Goal: Learn about a topic: Learn about a topic

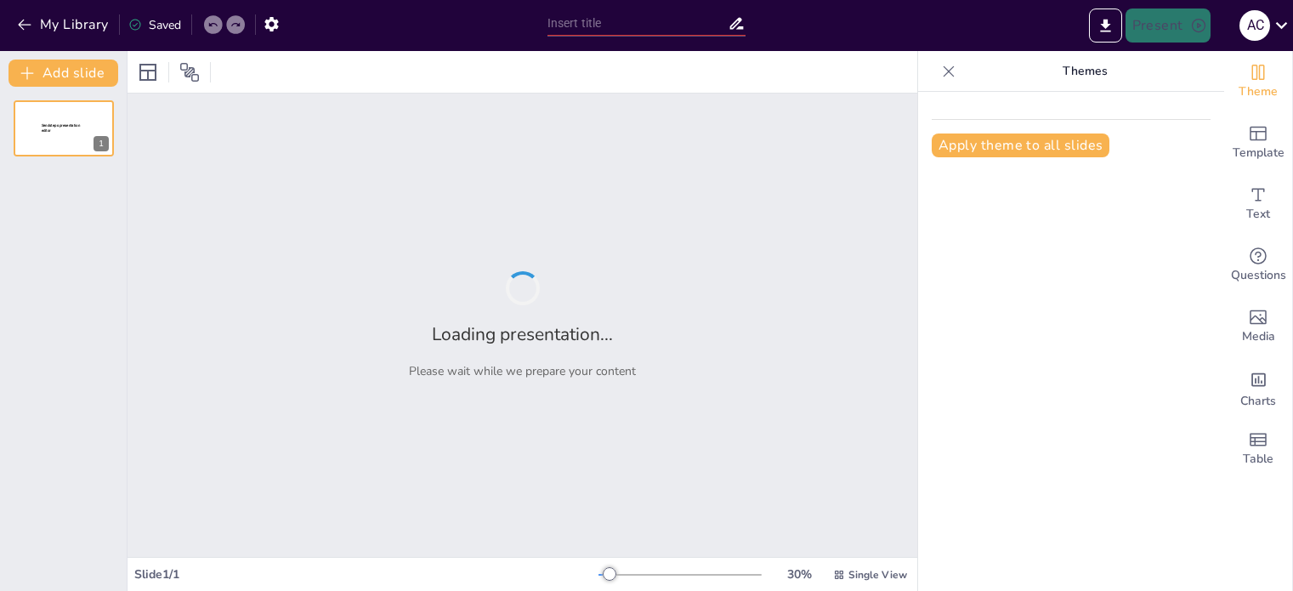
type input "Київська Русь. Від поодиноких племен до сильної держави."
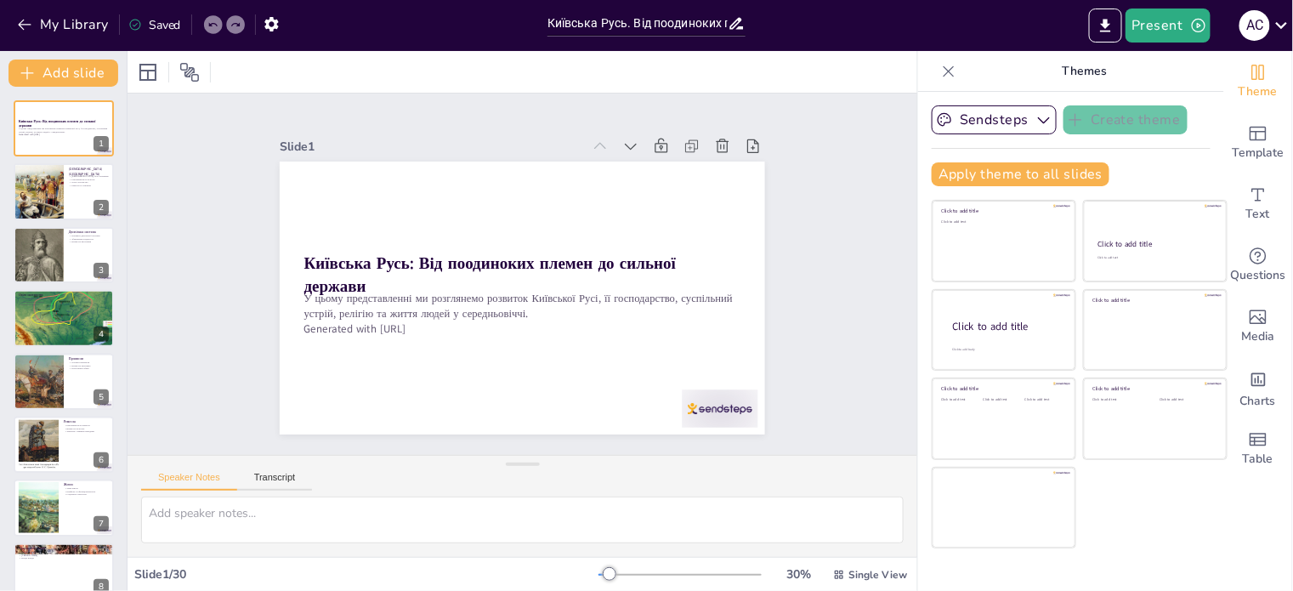
checkbox input "true"
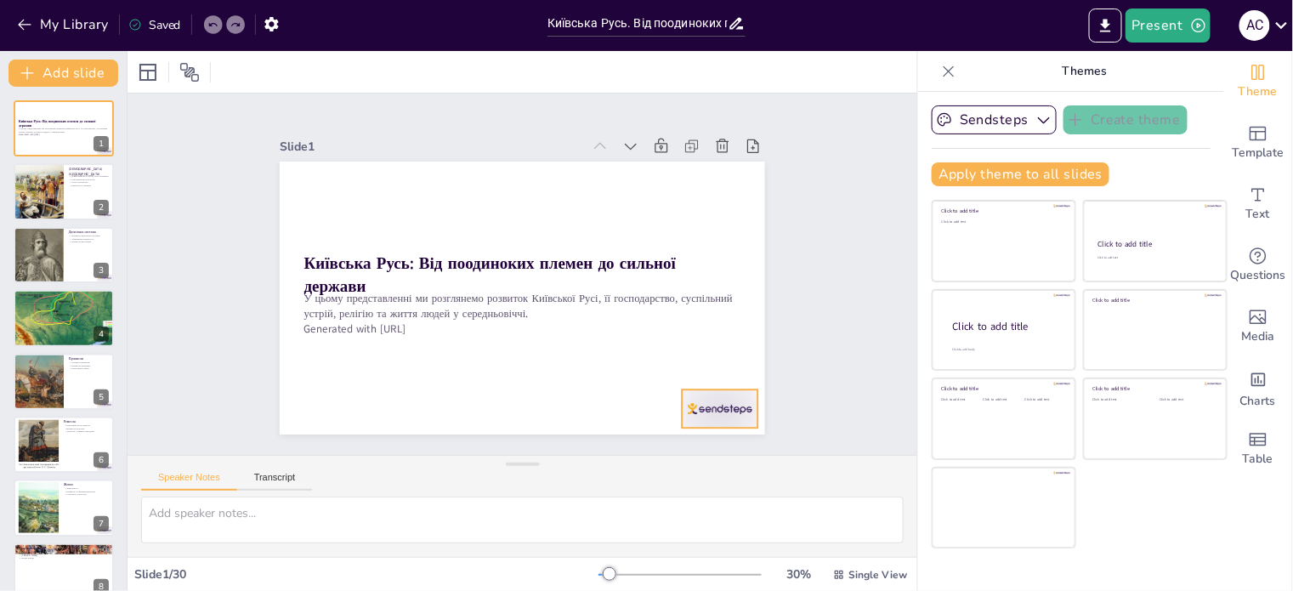
checkbox input "true"
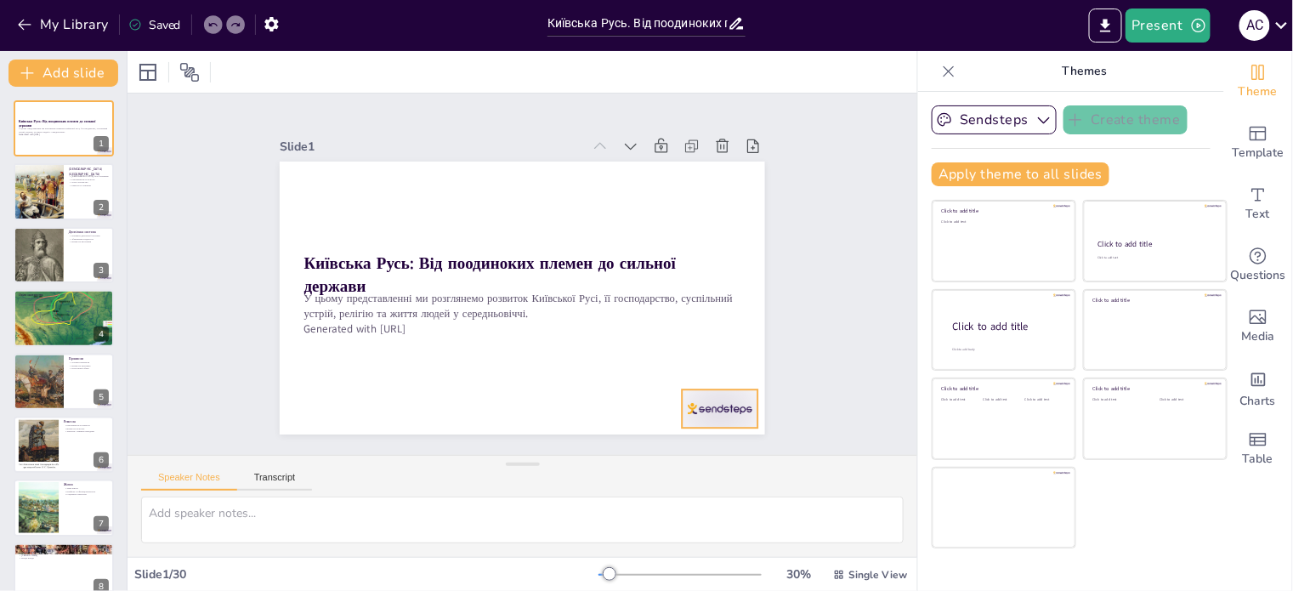
checkbox input "true"
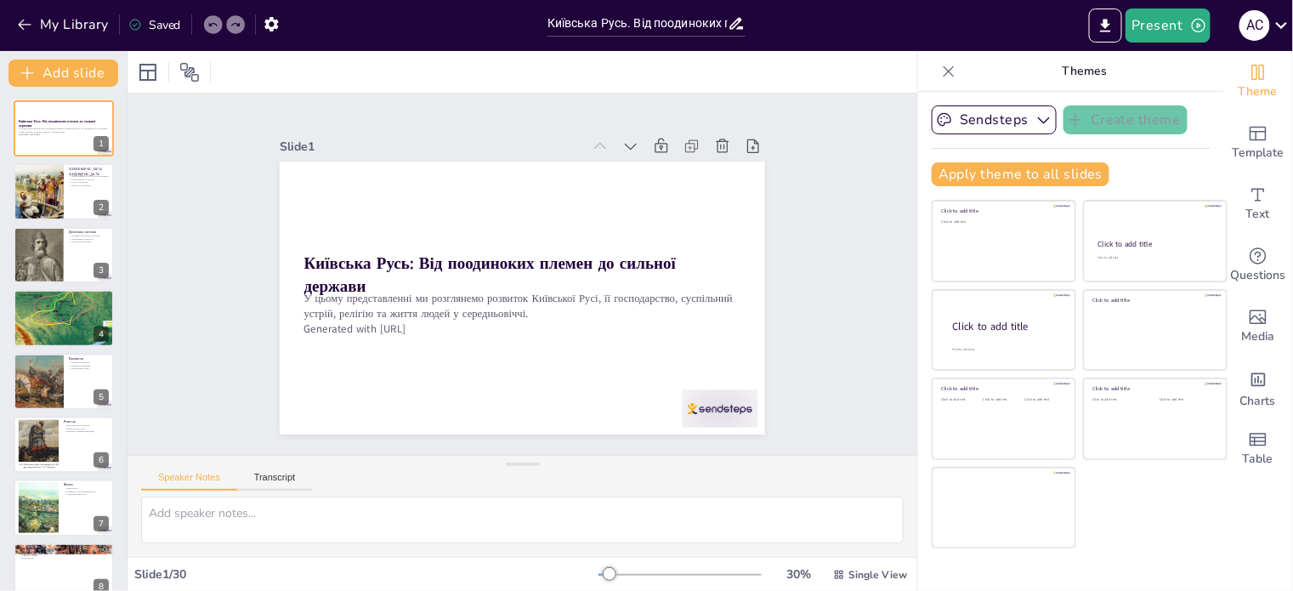
checkbox input "true"
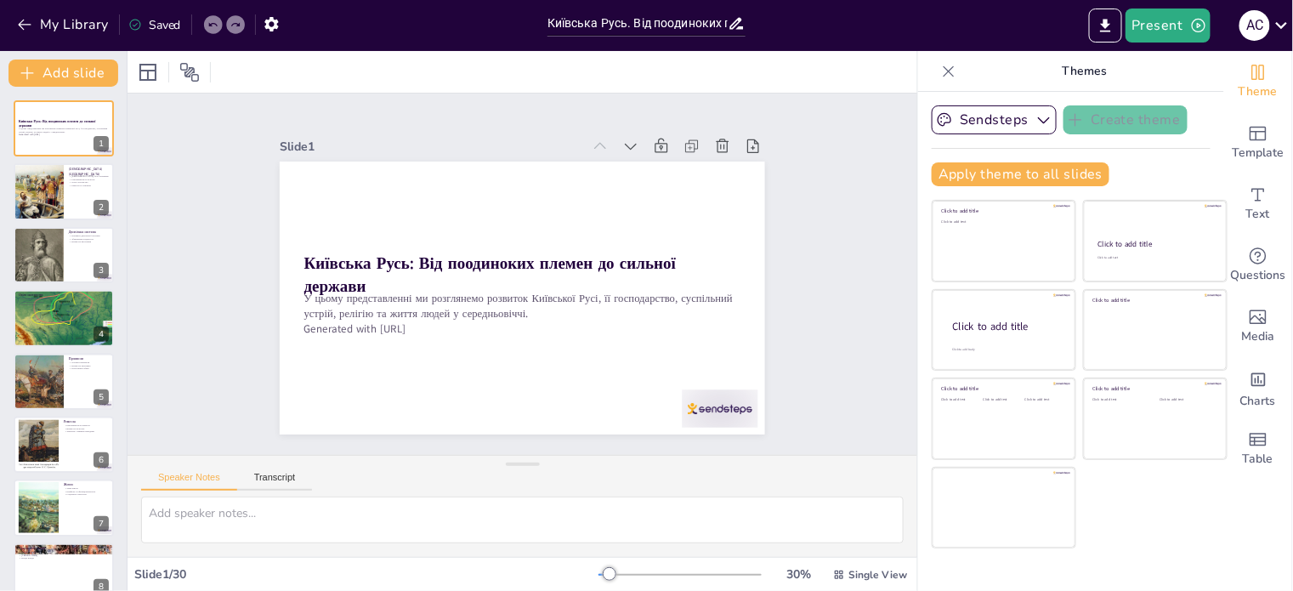
checkbox input "true"
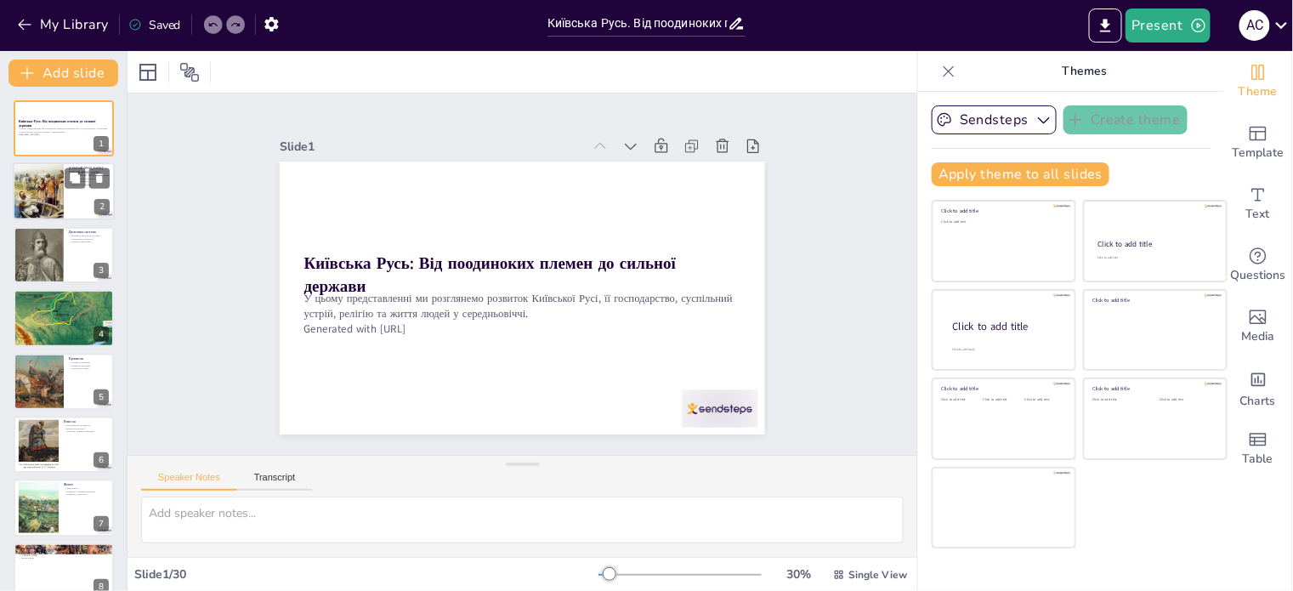
checkbox input "true"
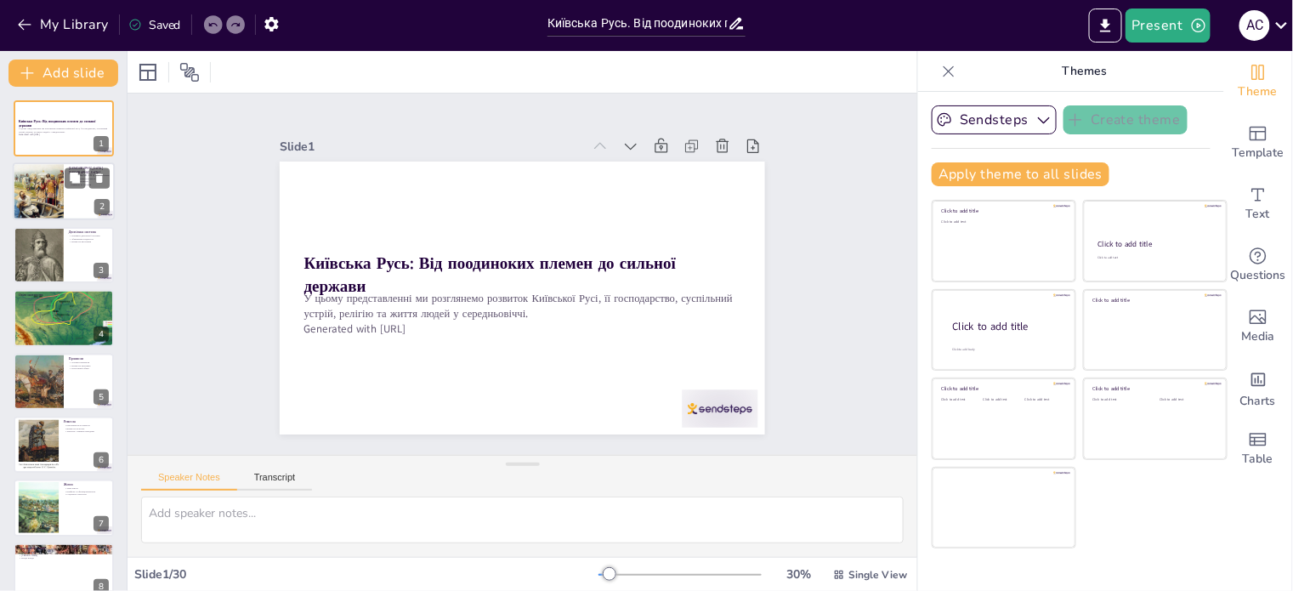
click at [60, 184] on div at bounding box center [39, 192] width 54 height 58
checkbox input "true"
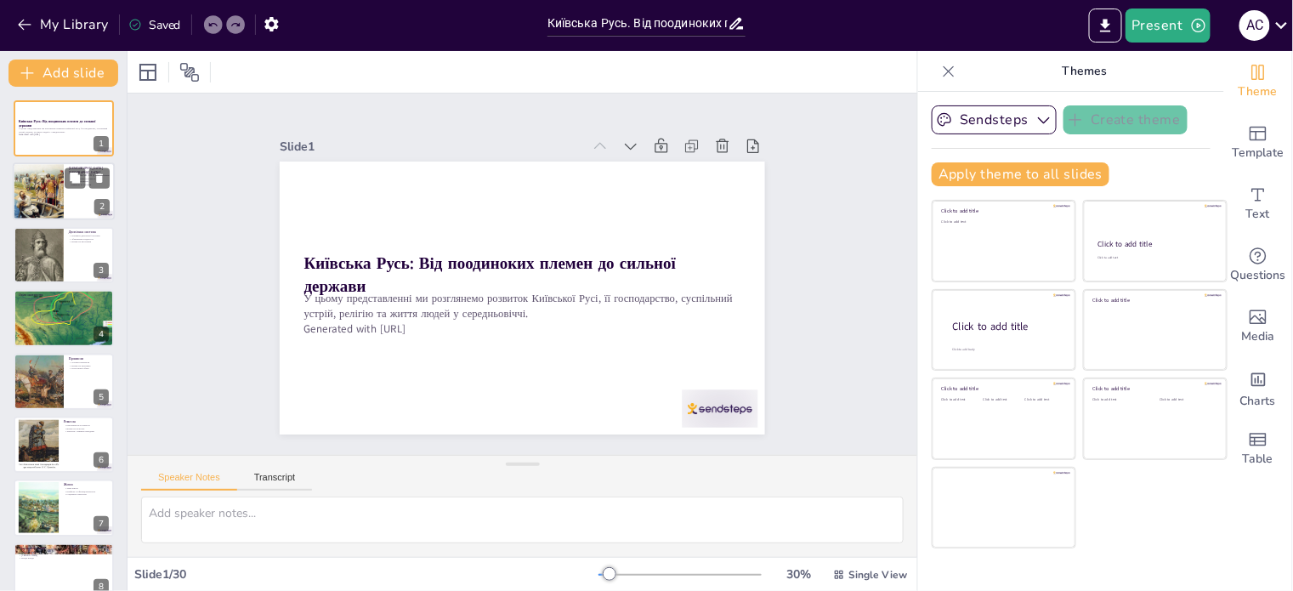
checkbox input "true"
type textarea "[DEMOGRAPHIC_DATA] [GEOGRAPHIC_DATA] базувалося на аграрних принципах, що визна…"
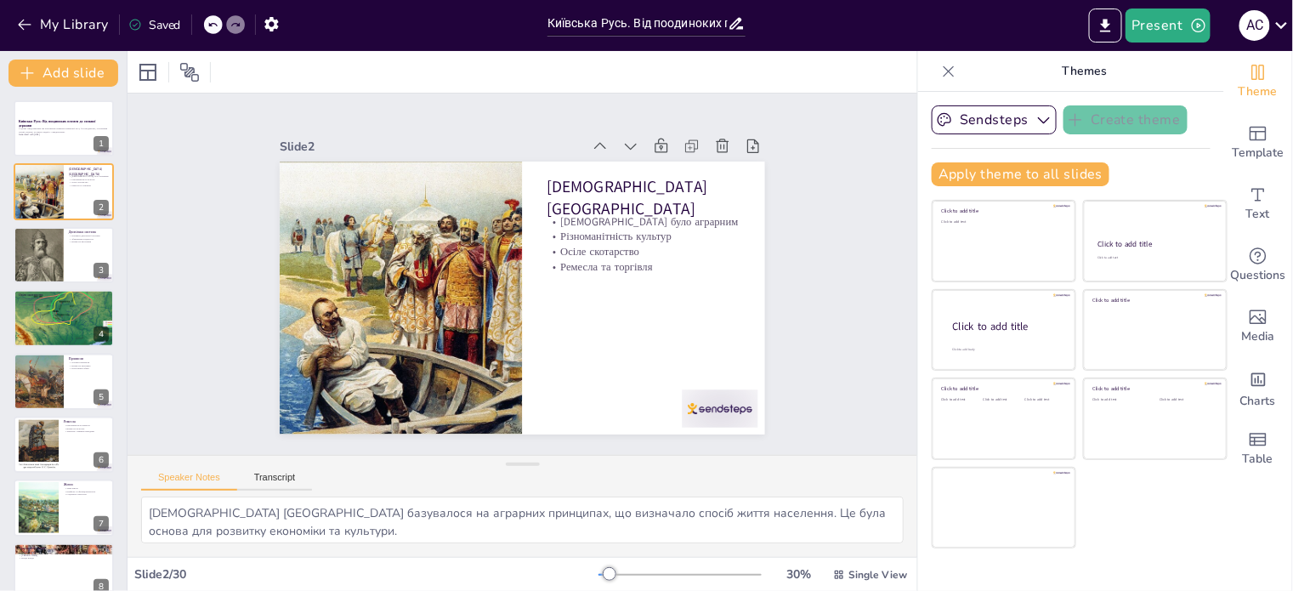
checkbox input "true"
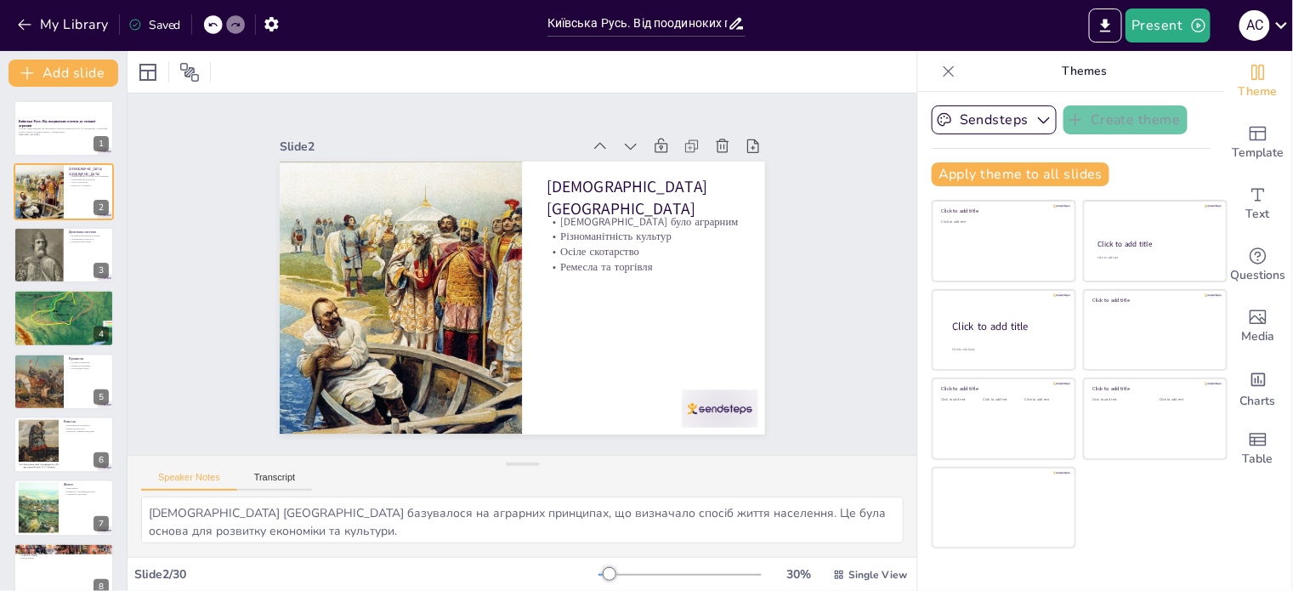
checkbox input "true"
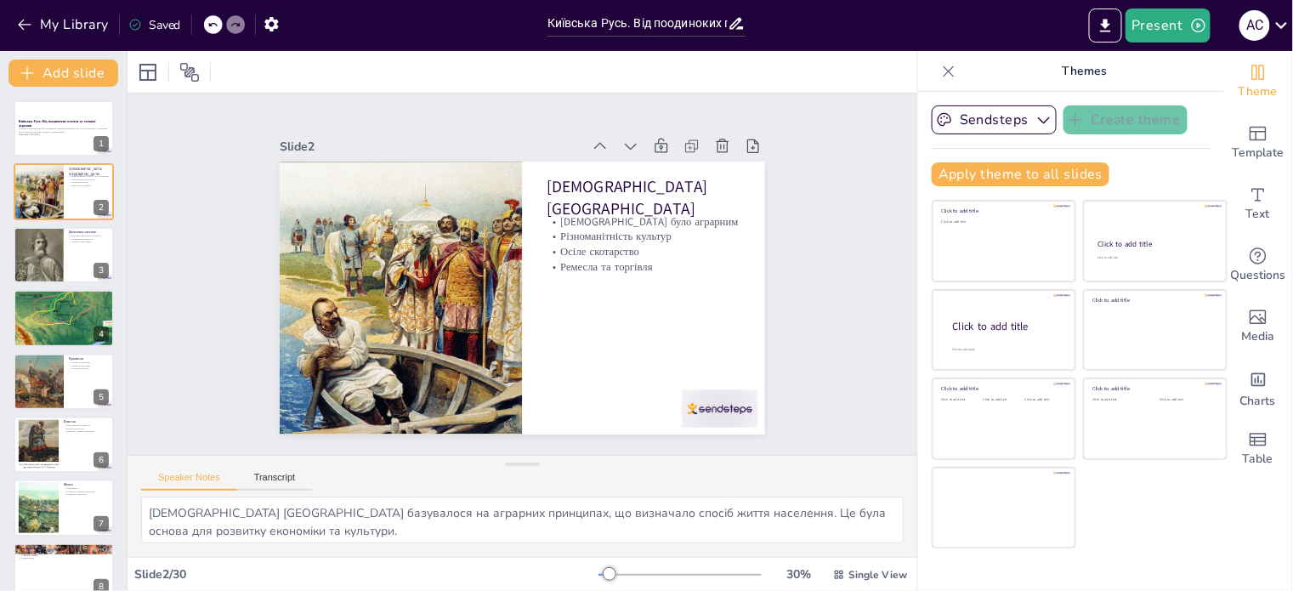
checkbox input "true"
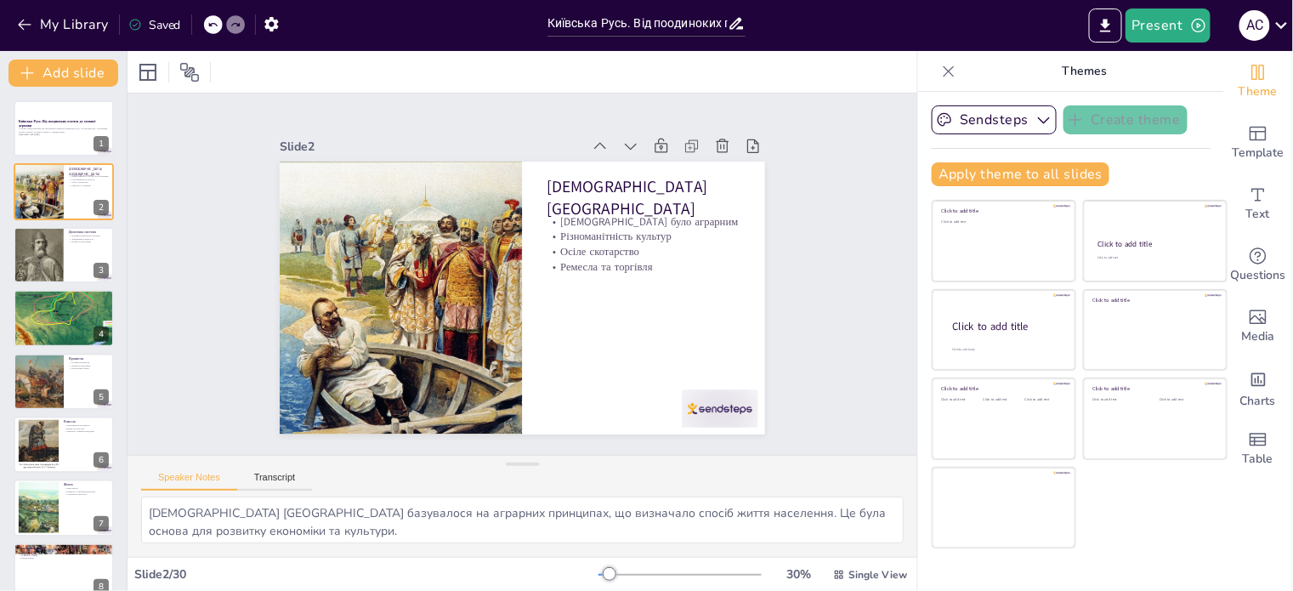
checkbox input "true"
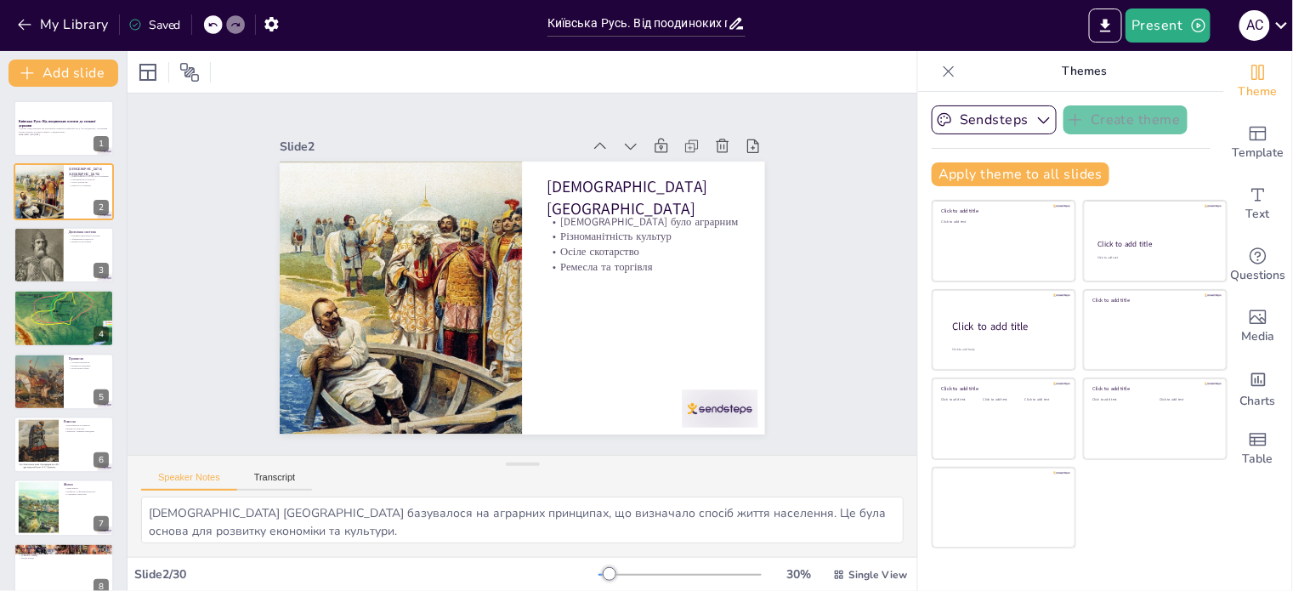
checkbox input "true"
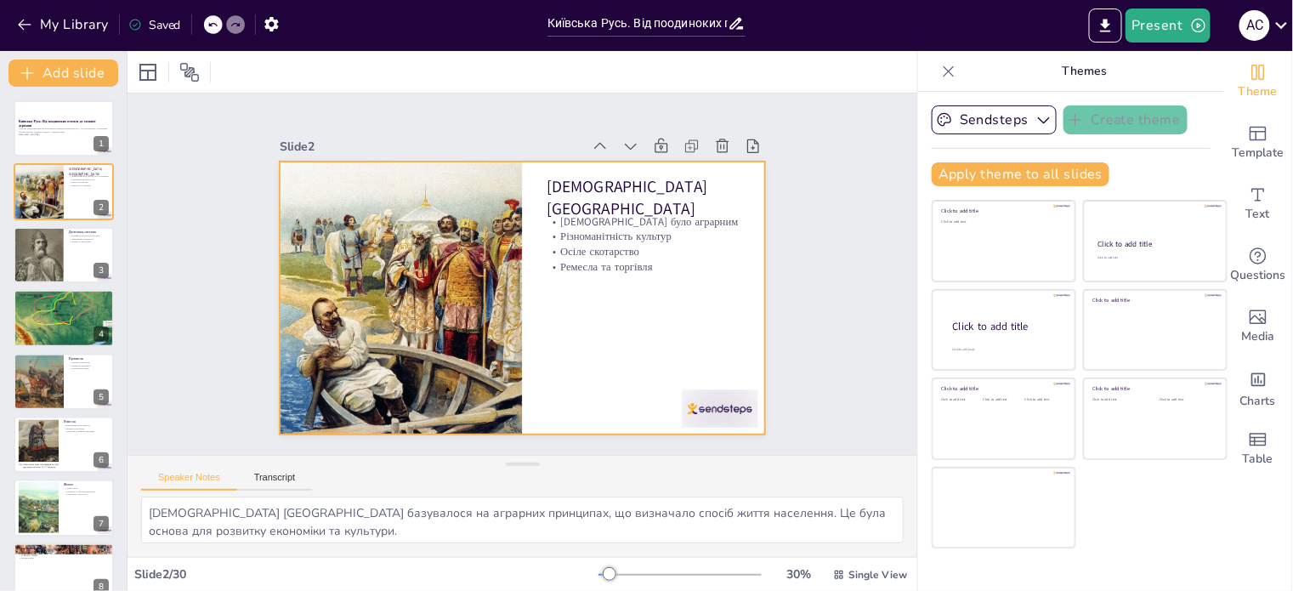
checkbox input "true"
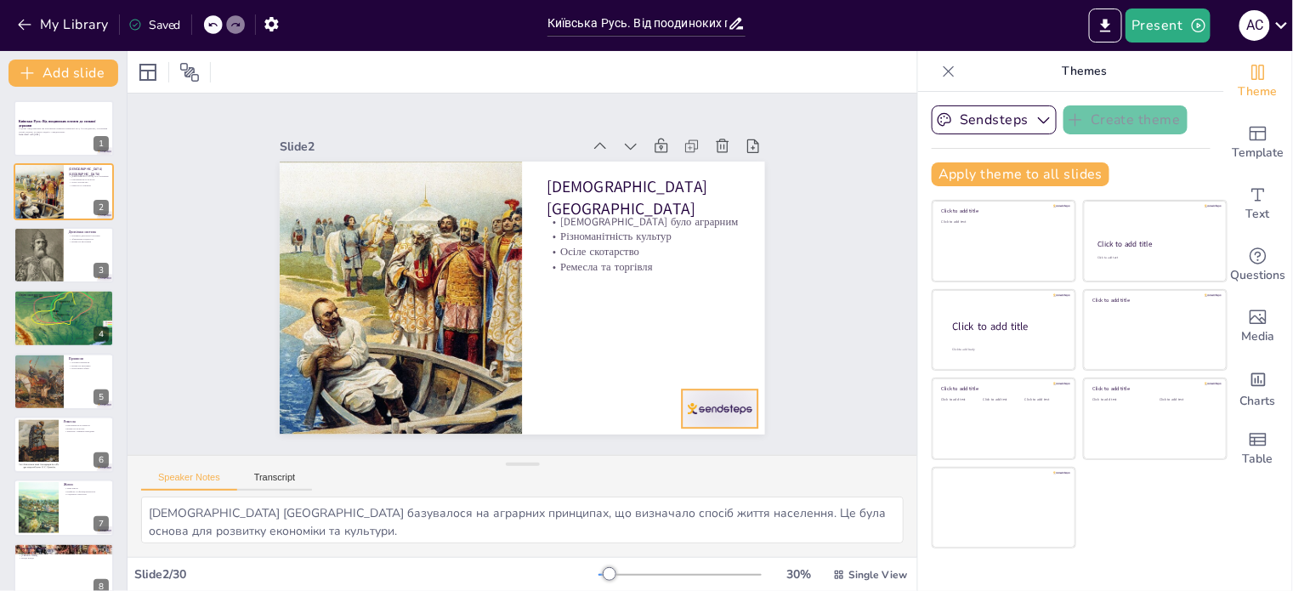
click at [706, 411] on div at bounding box center [704, 428] width 79 height 46
checkbox input "true"
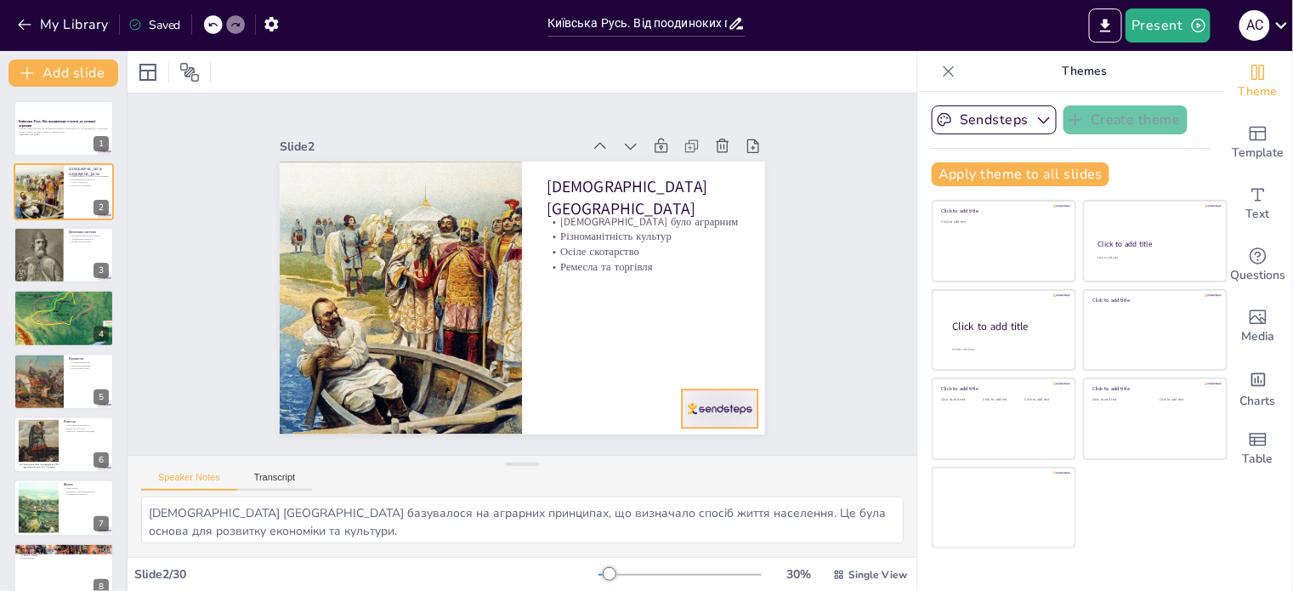
checkbox input "true"
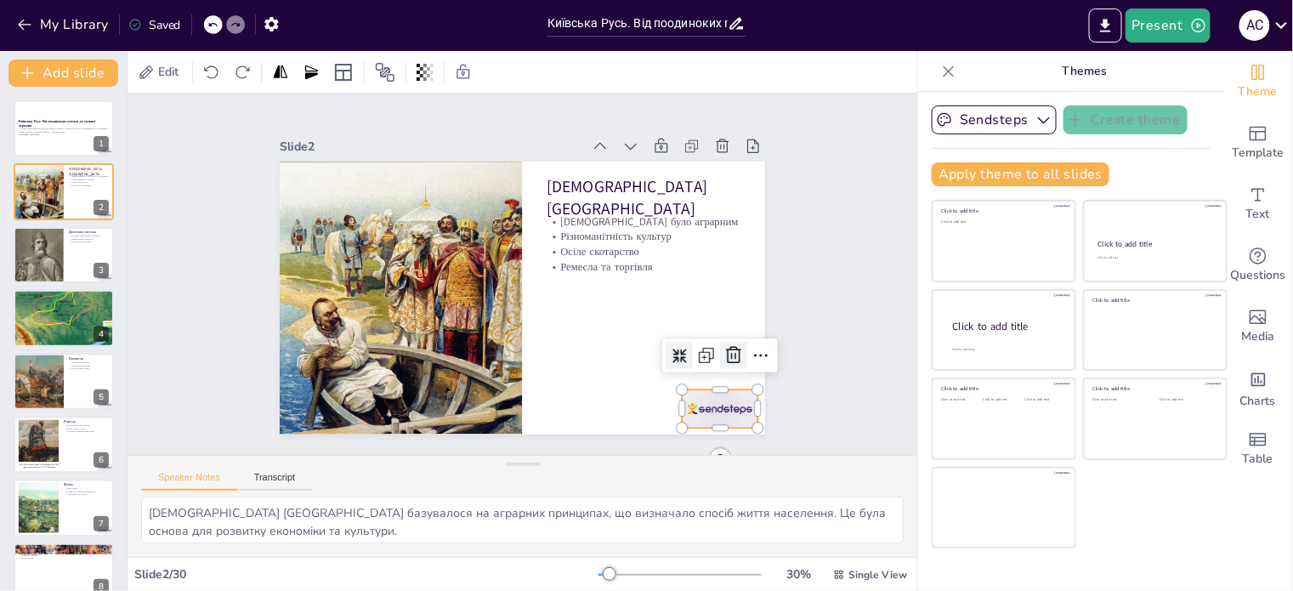
checkbox input "true"
click at [716, 367] on icon at bounding box center [724, 376] width 17 height 18
checkbox input "true"
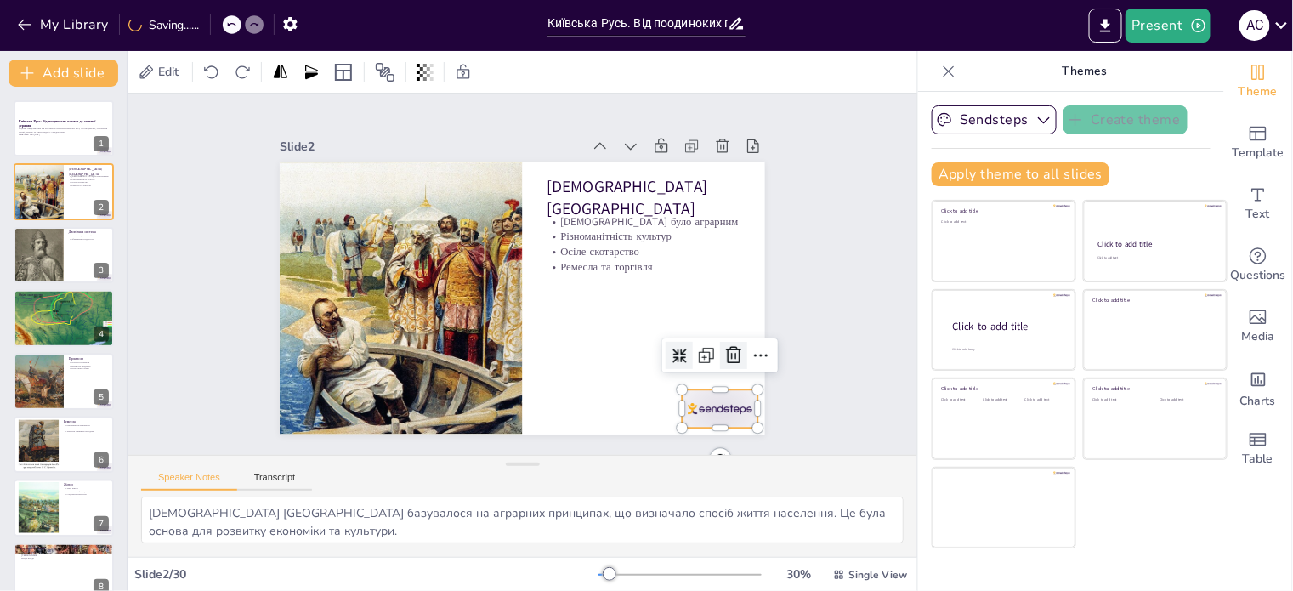
checkbox input "true"
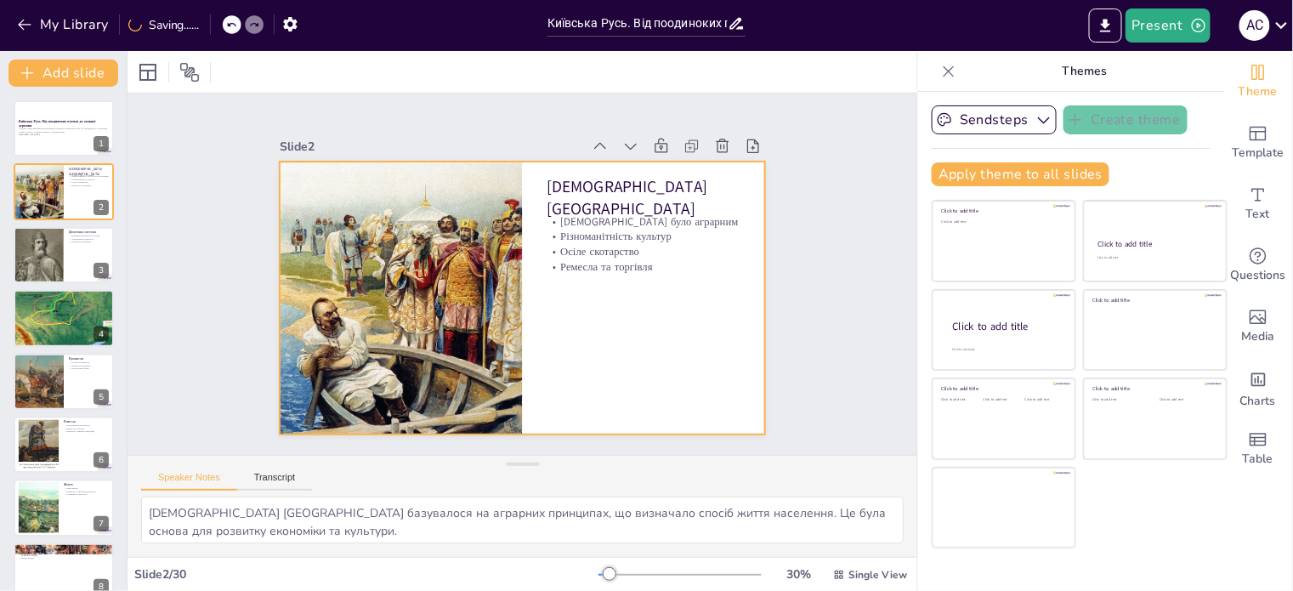
checkbox input "true"
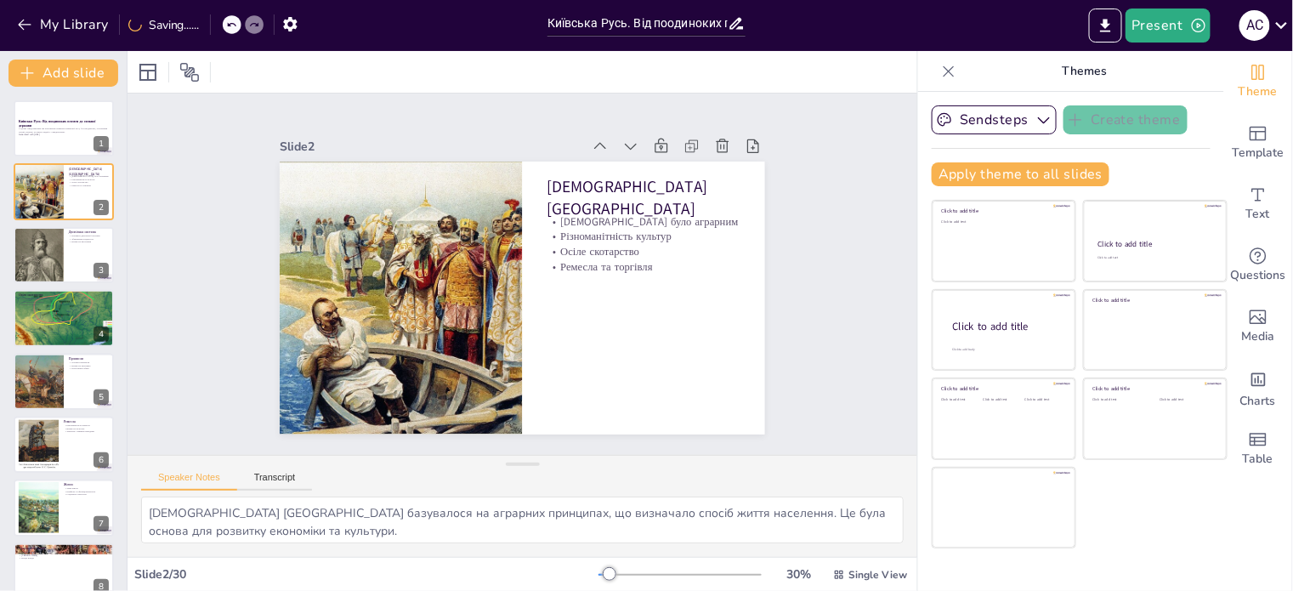
checkbox input "true"
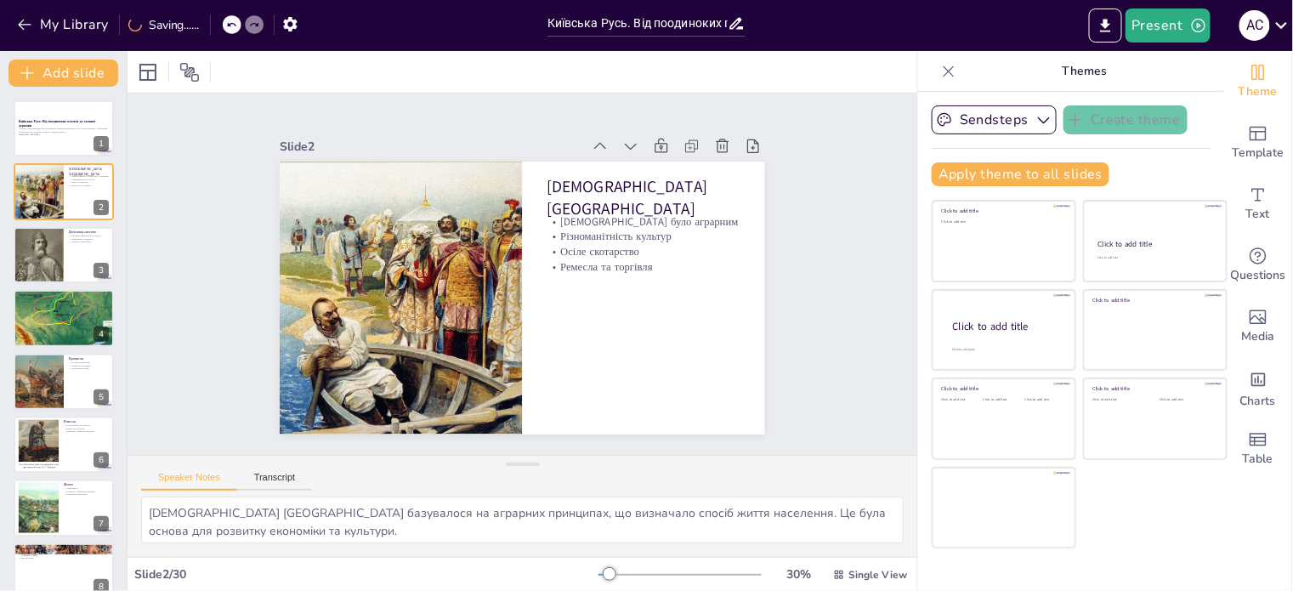
click at [821, 337] on div "Slide 1 Київська Русь: Від поодиноких племен до сильної держави У цьому предста…" at bounding box center [522, 273] width 790 height 361
checkbox input "true"
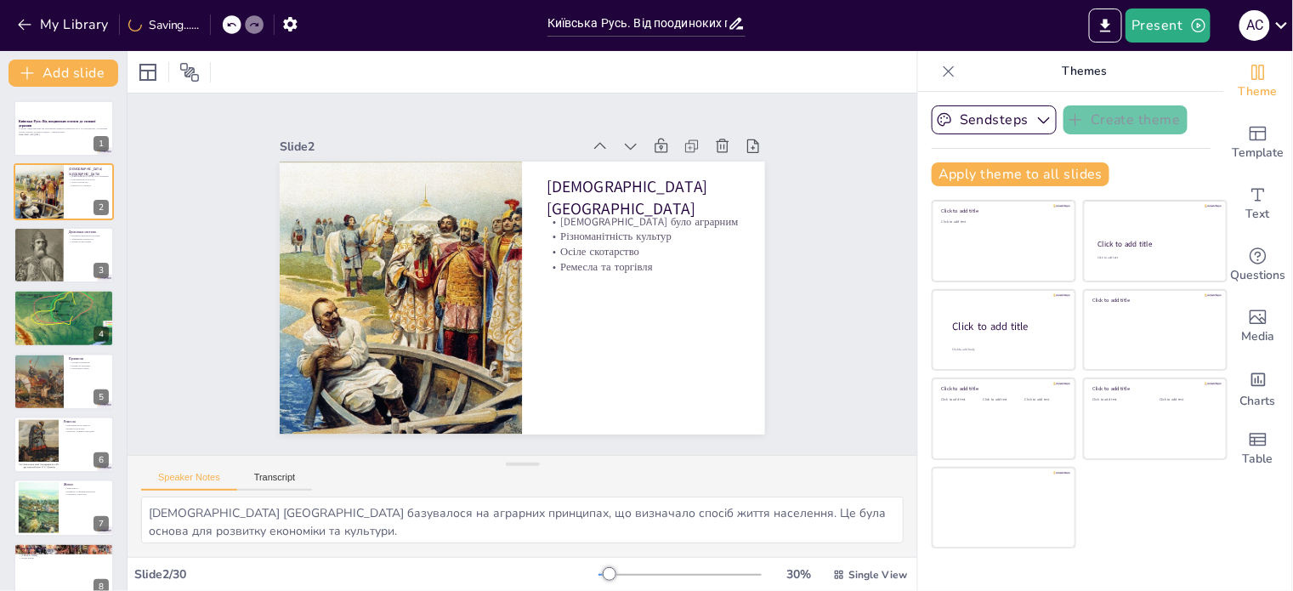
checkbox input "true"
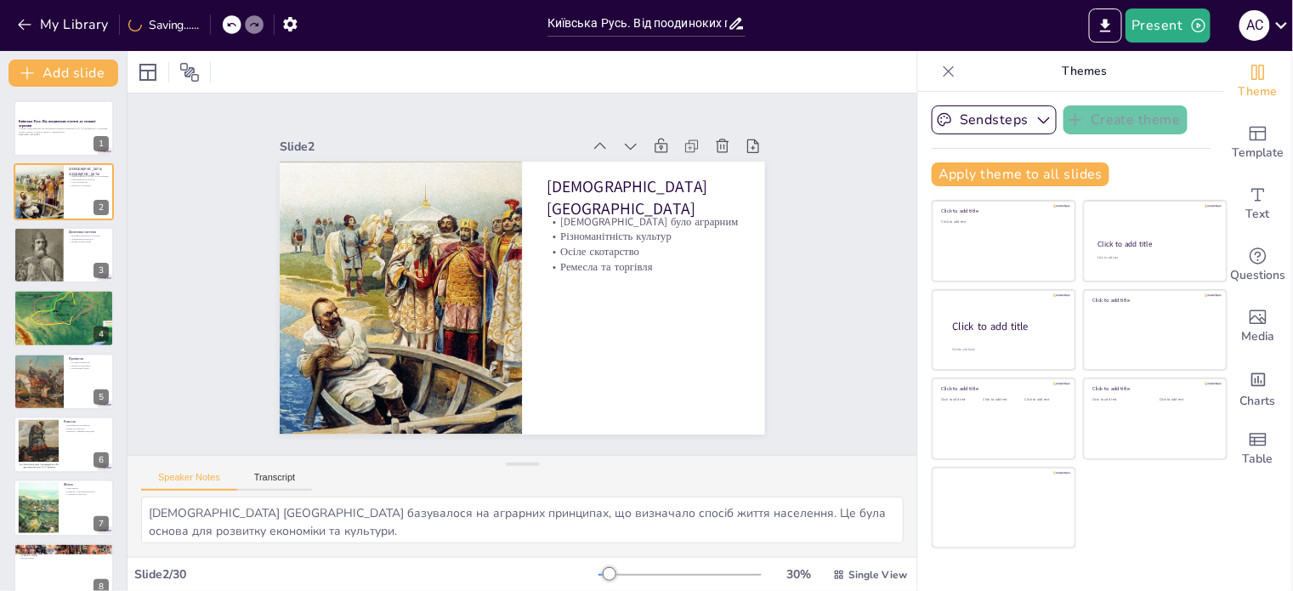
checkbox input "true"
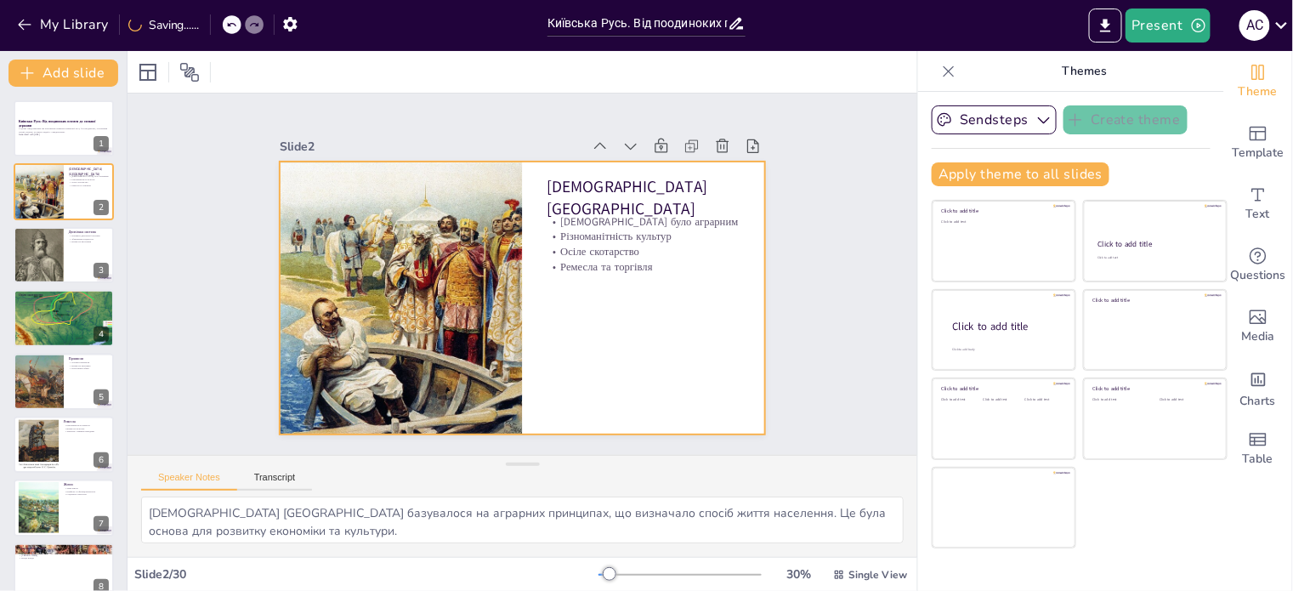
checkbox input "true"
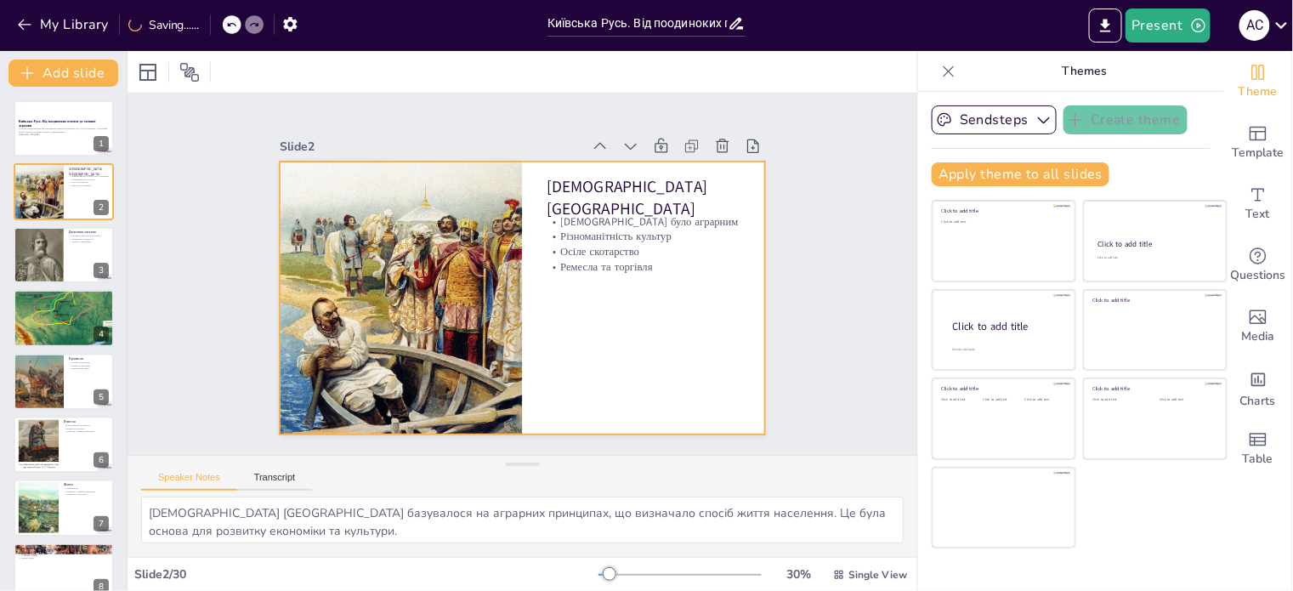
checkbox input "true"
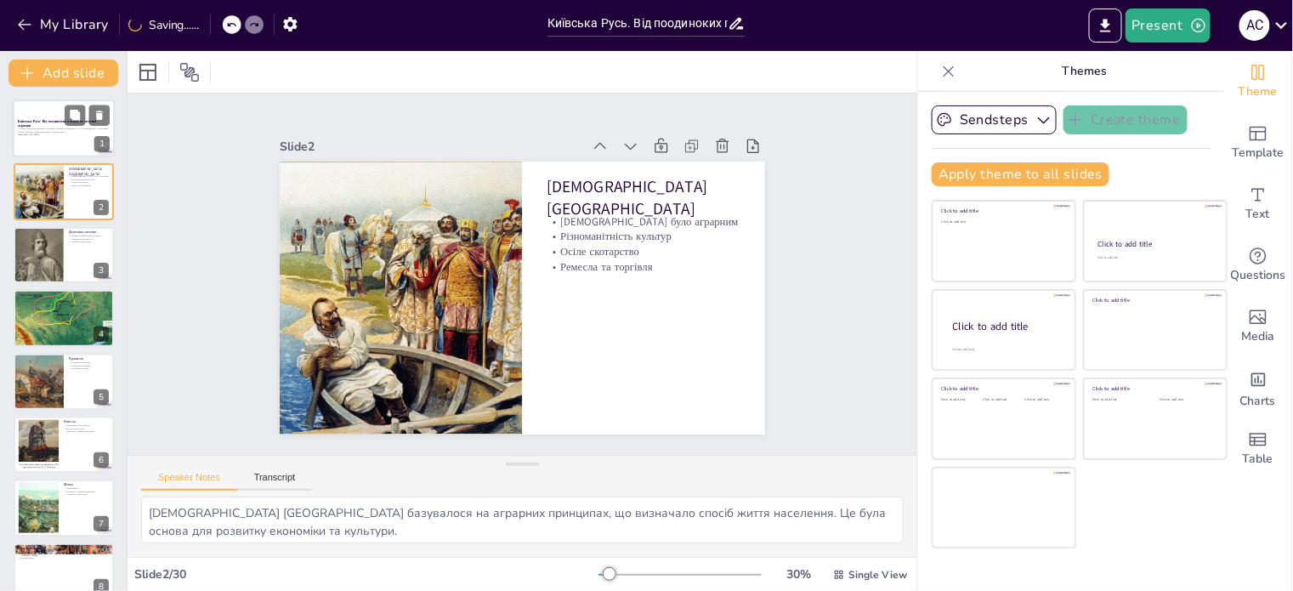
checkbox input "true"
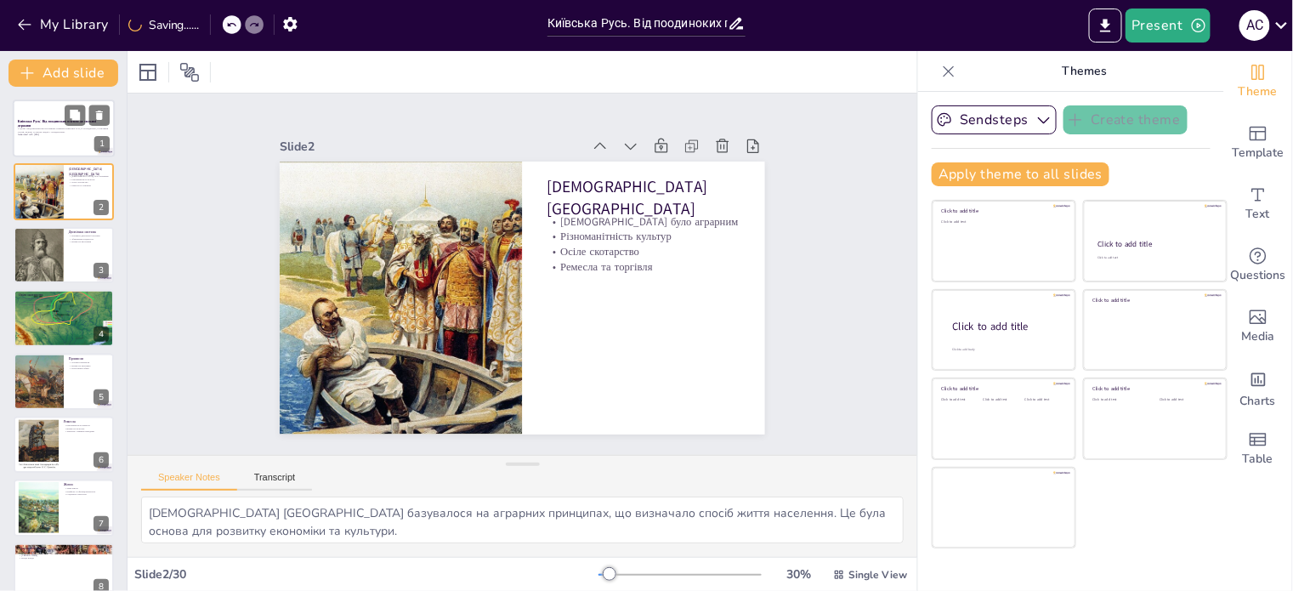
checkbox input "true"
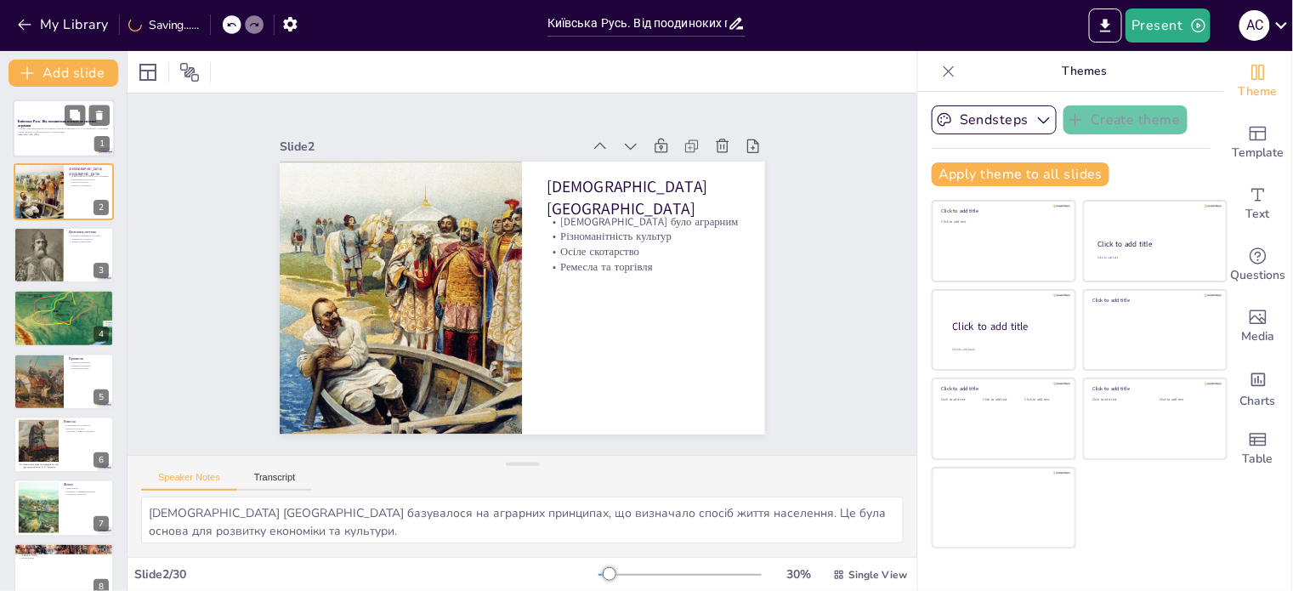
checkbox input "true"
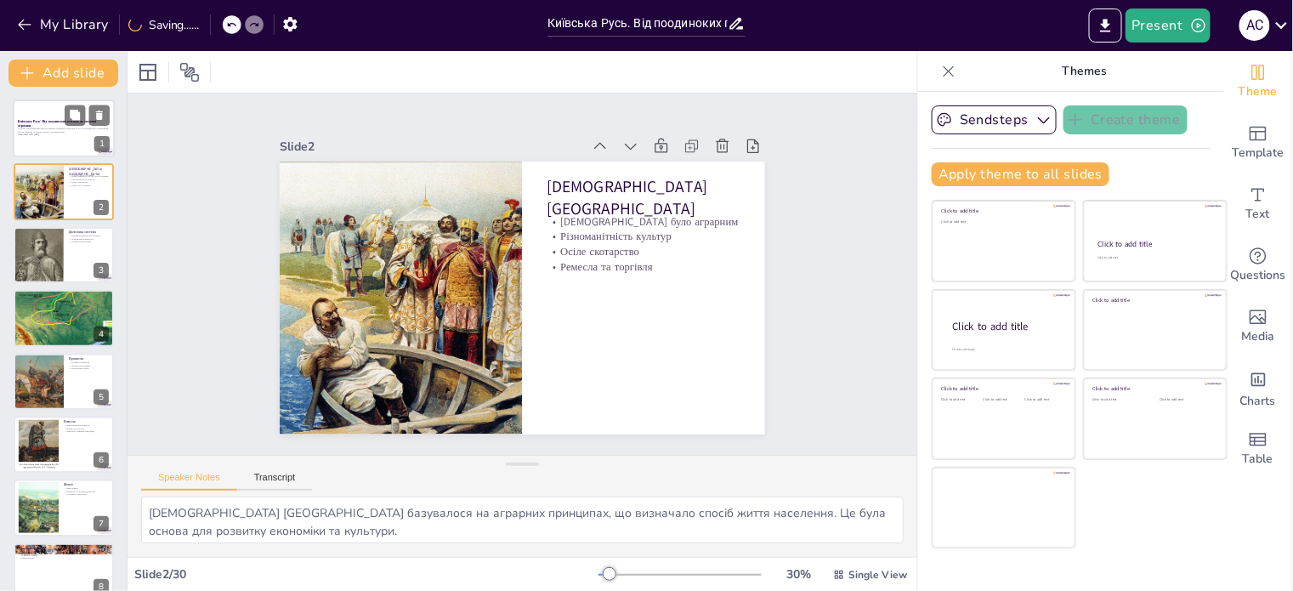
checkbox input "true"
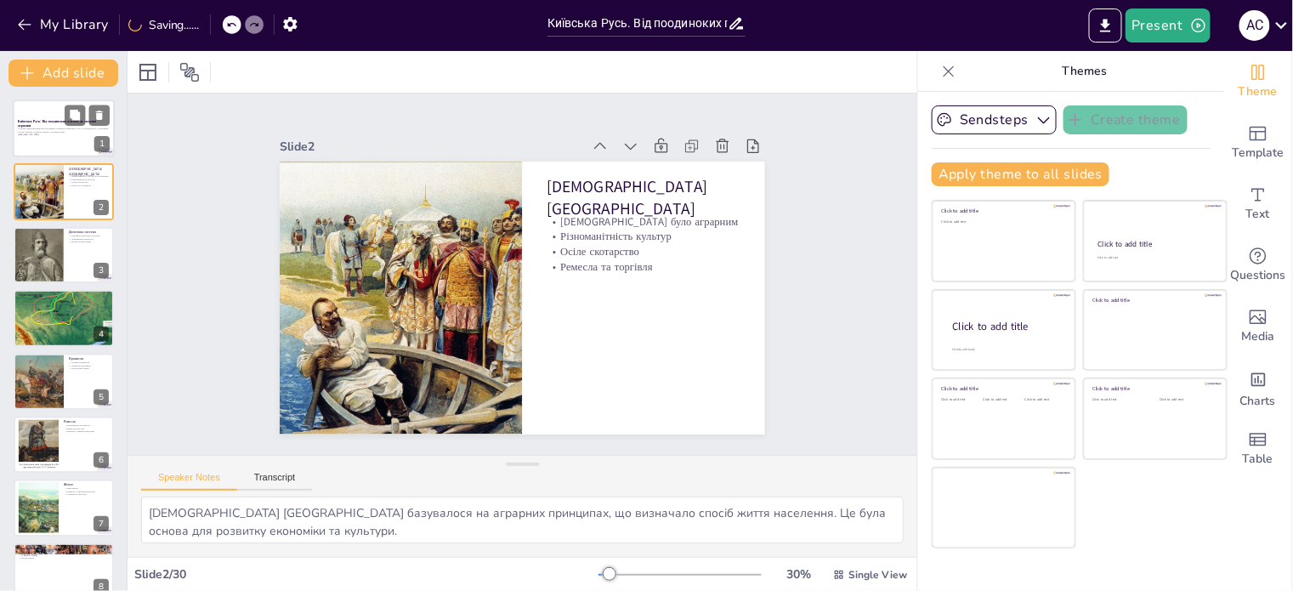
click at [61, 131] on p "У цьому представленні ми розглянемо розвиток Київської Русі, її господарство, с…" at bounding box center [64, 130] width 92 height 6
checkbox input "true"
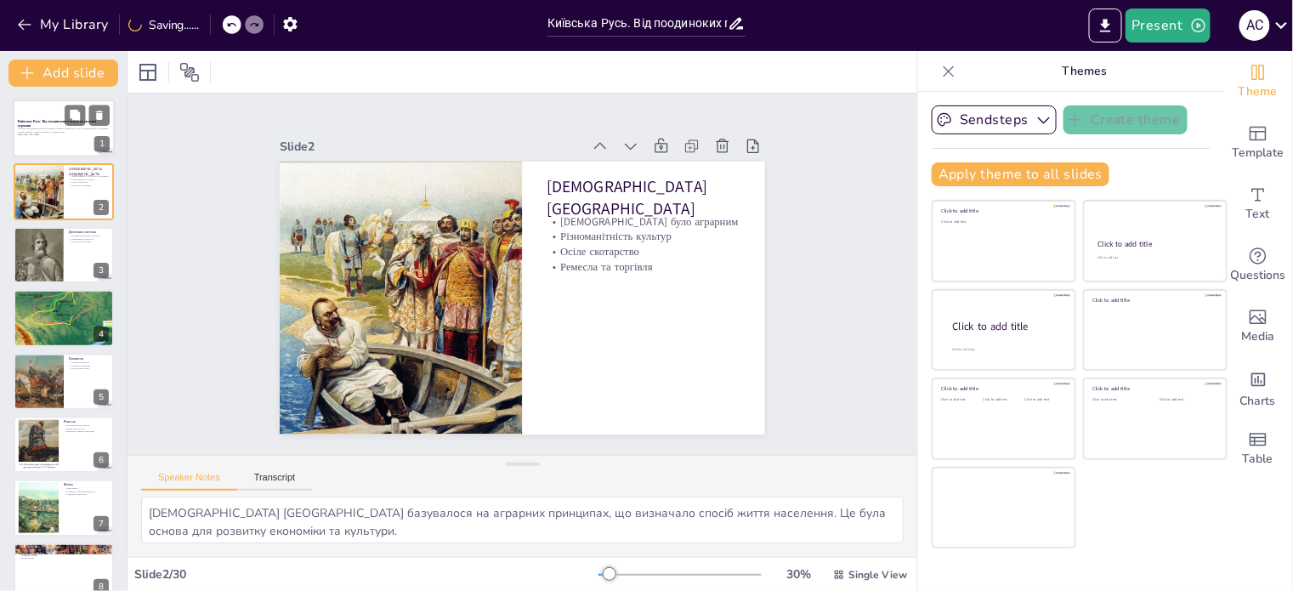
checkbox input "true"
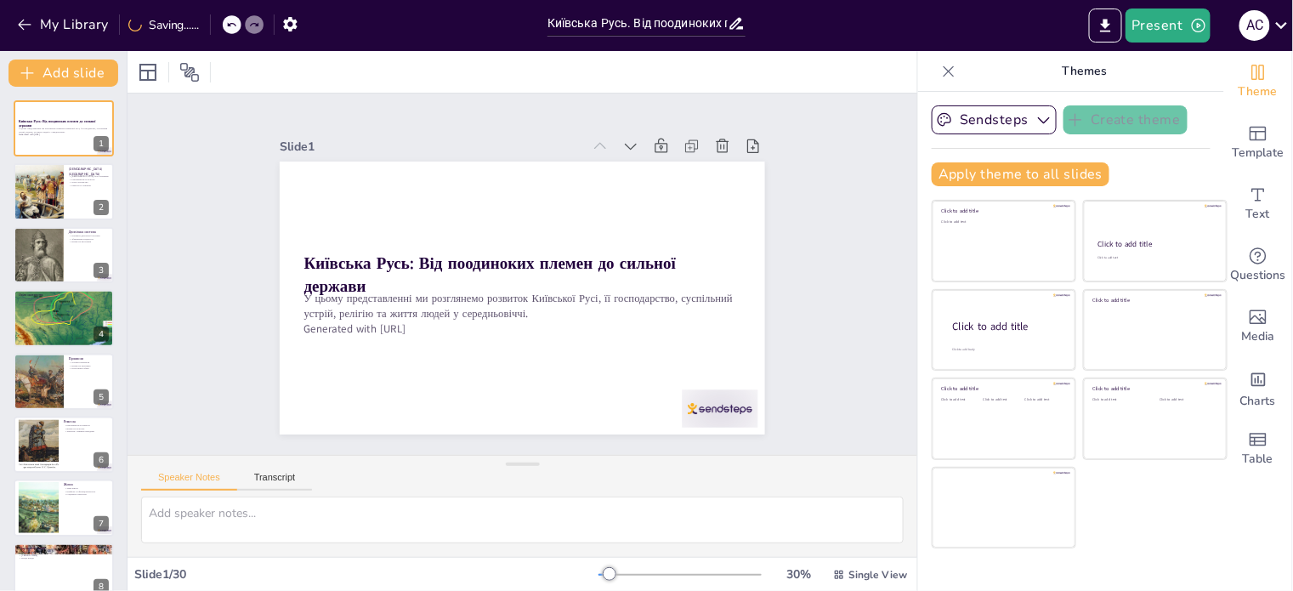
checkbox input "true"
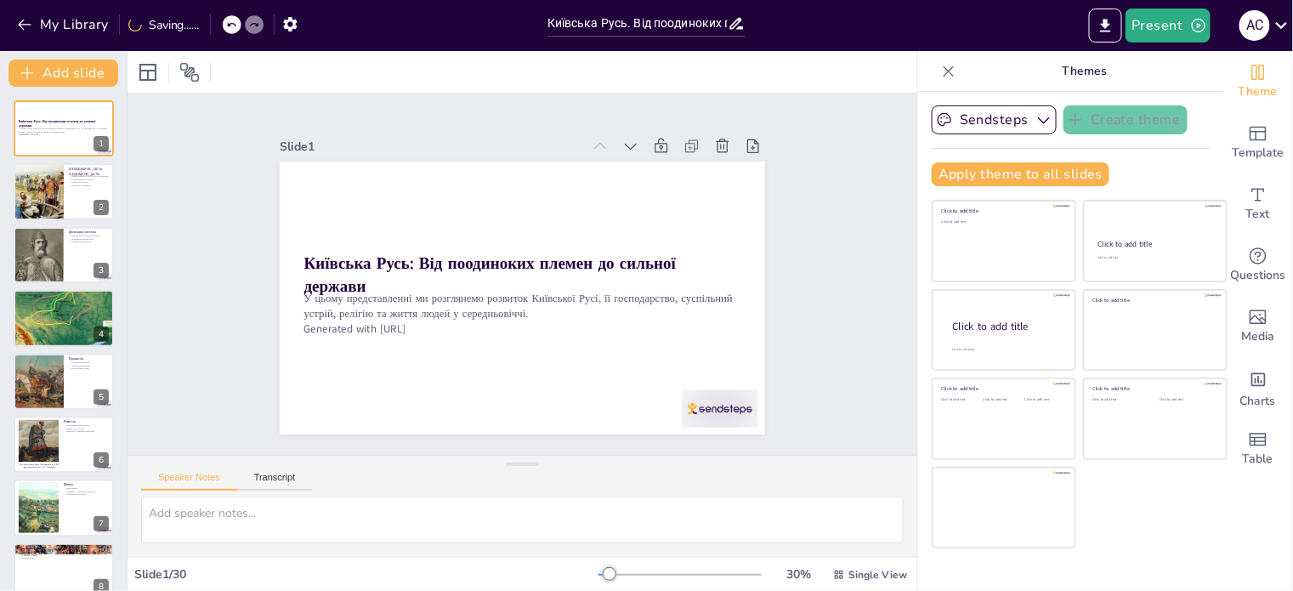
checkbox input "true"
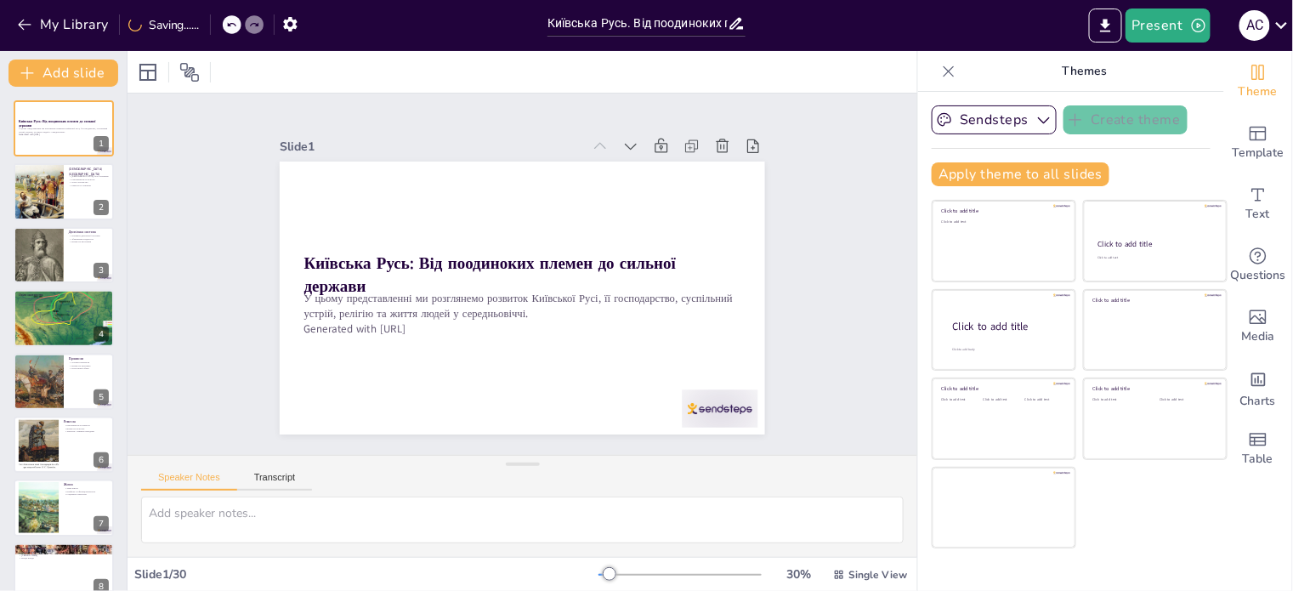
checkbox input "true"
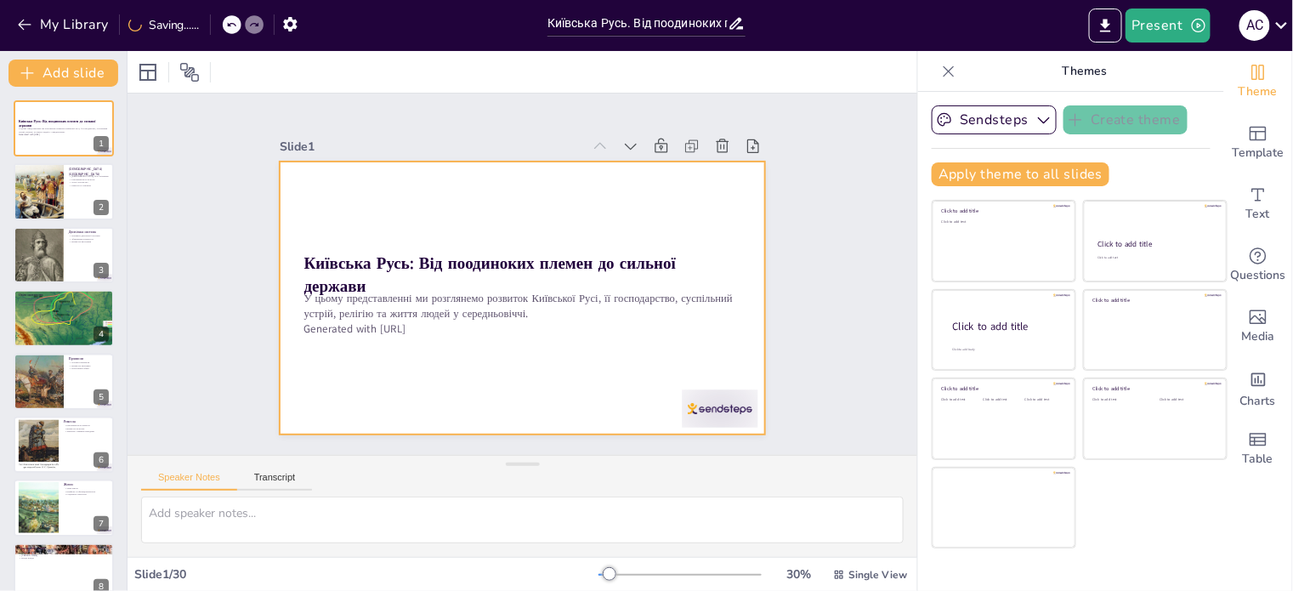
checkbox input "true"
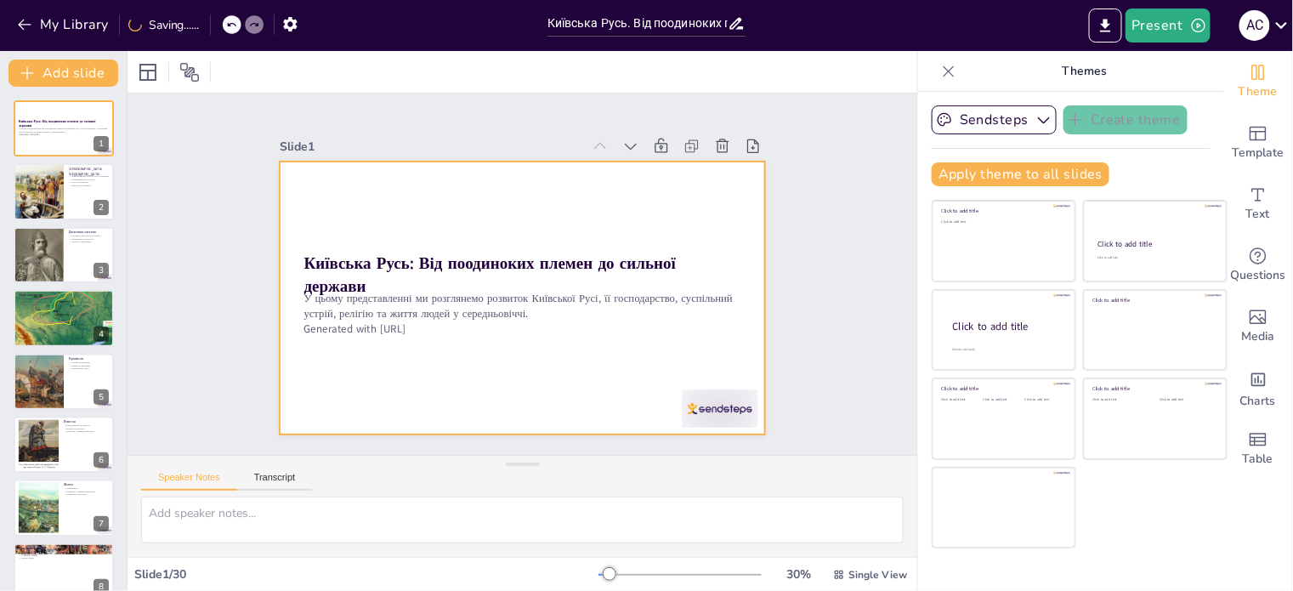
checkbox input "true"
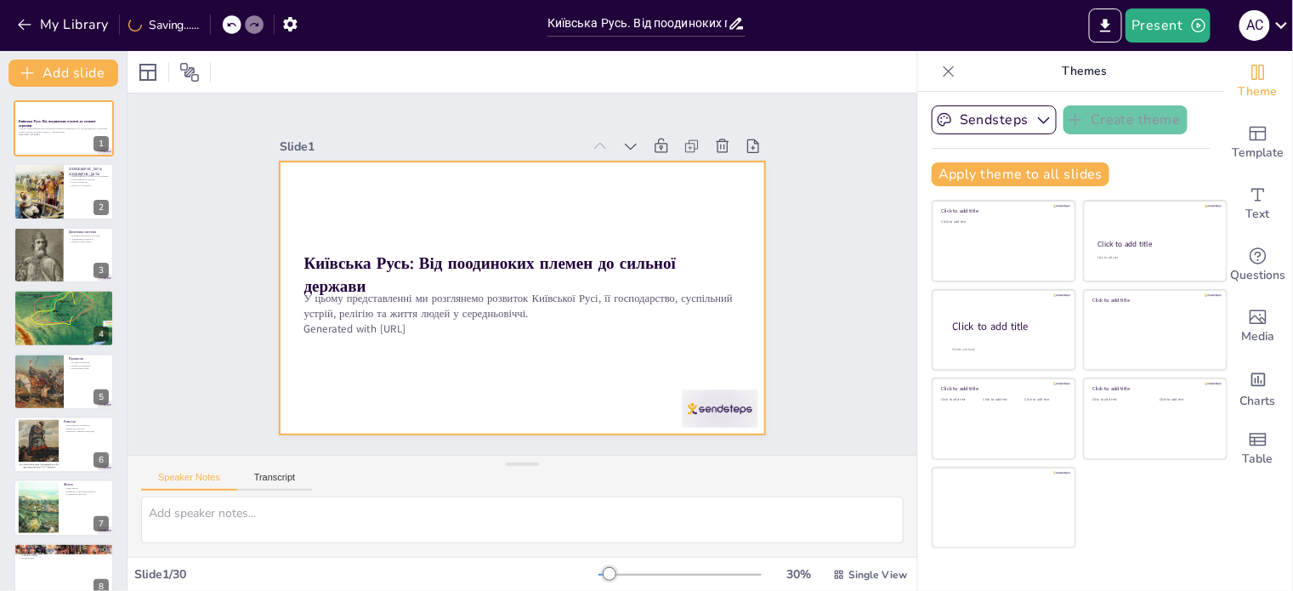
checkbox input "true"
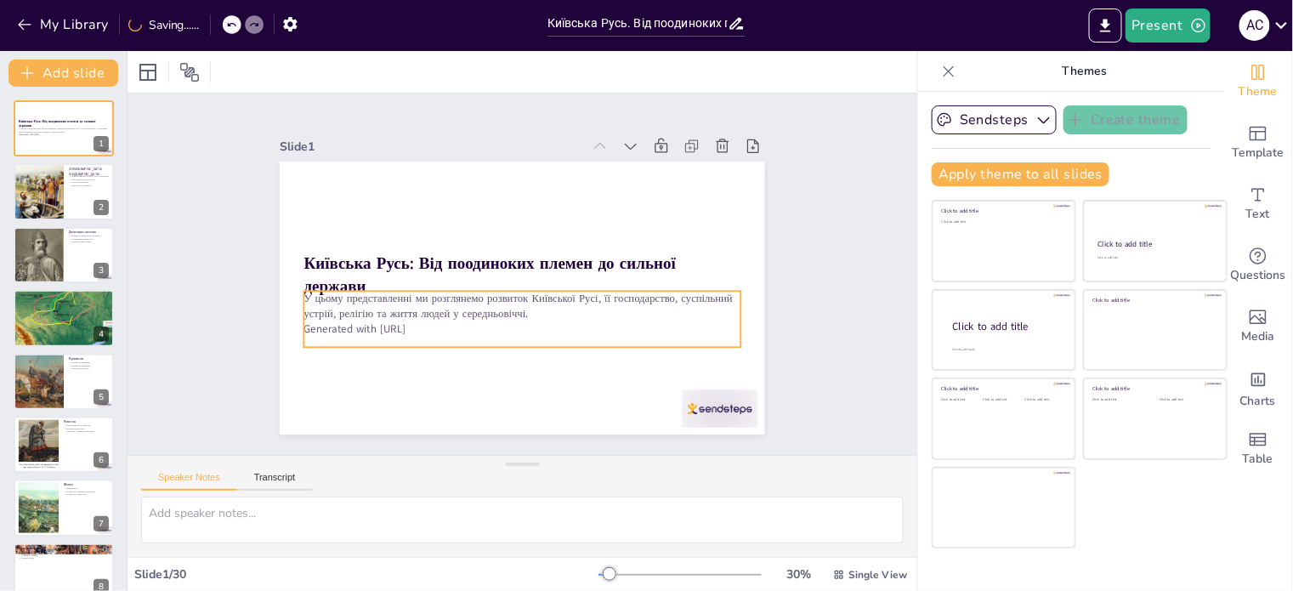
checkbox input "true"
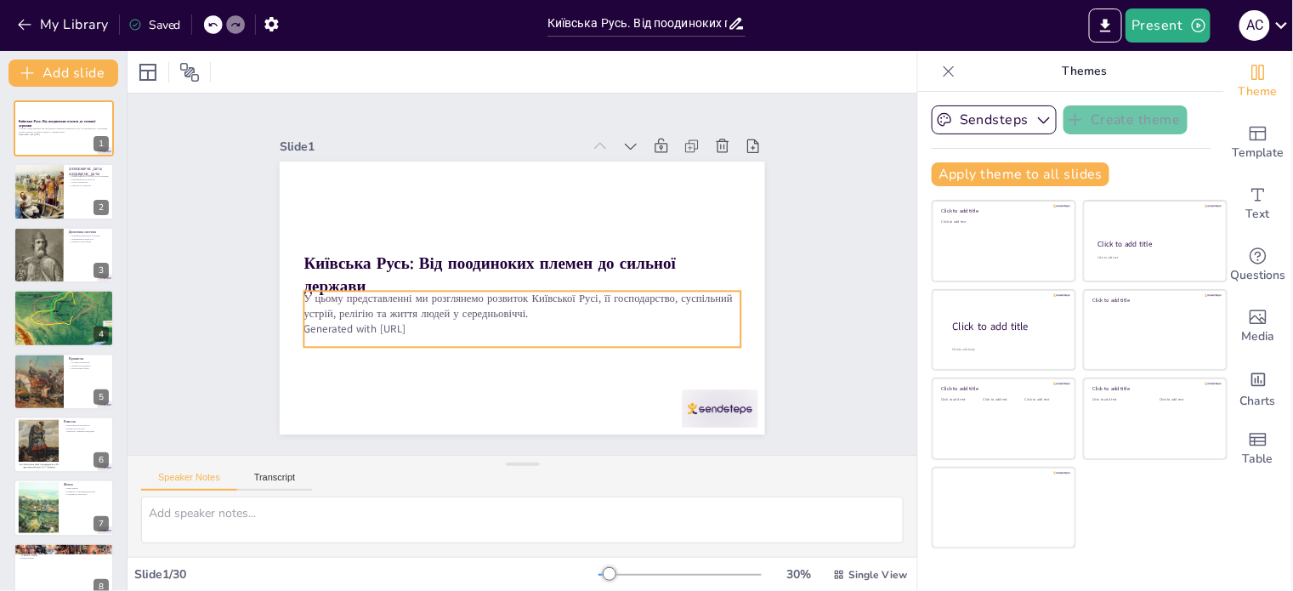
checkbox input "true"
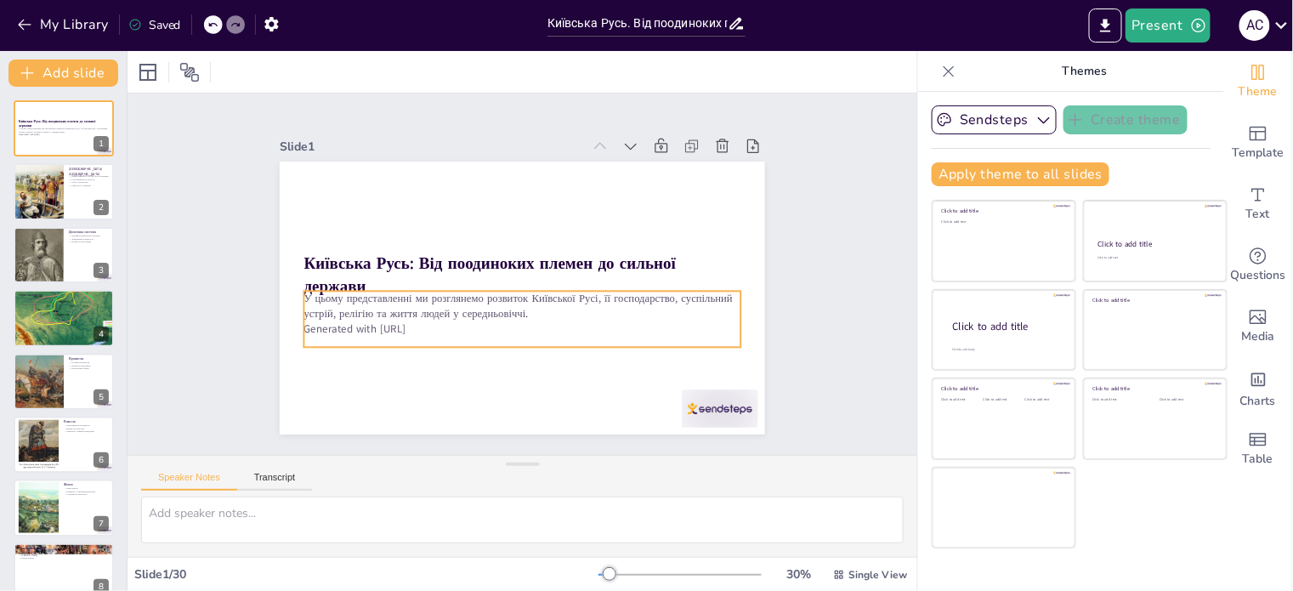
checkbox input "true"
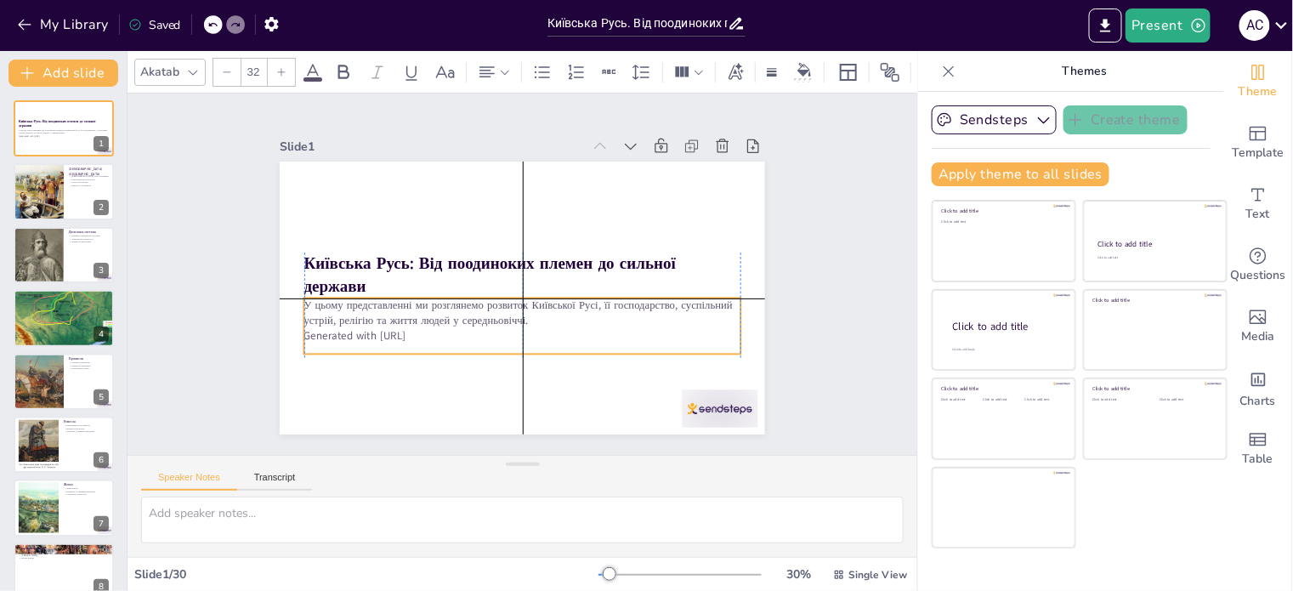
checkbox input "true"
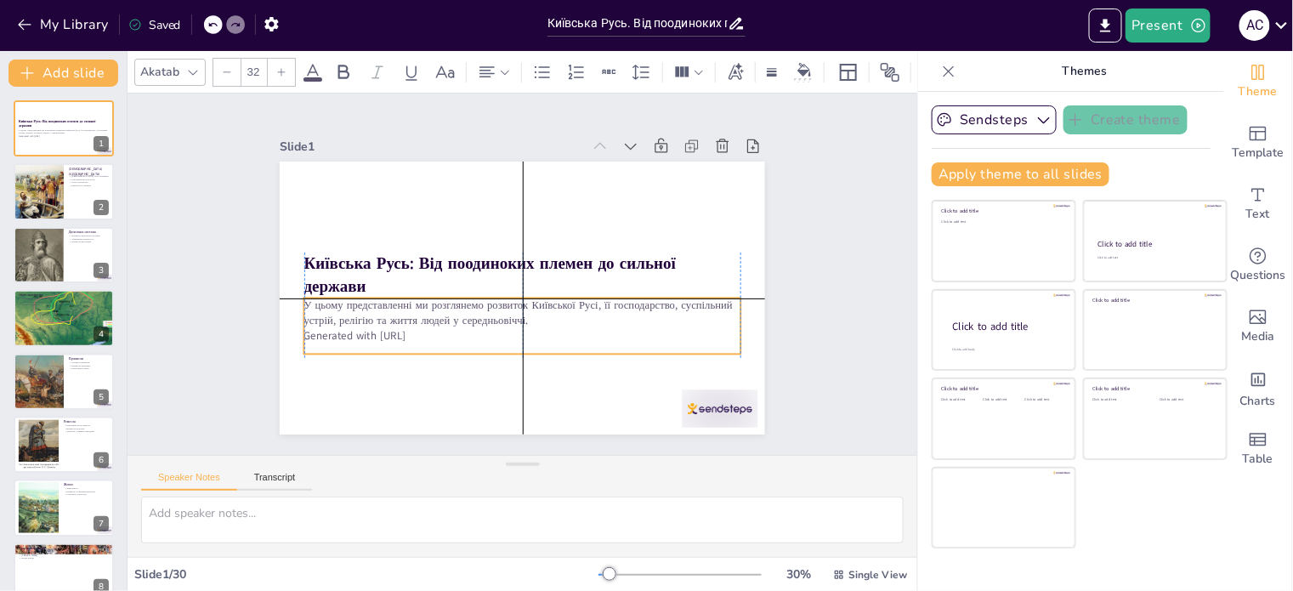
checkbox input "true"
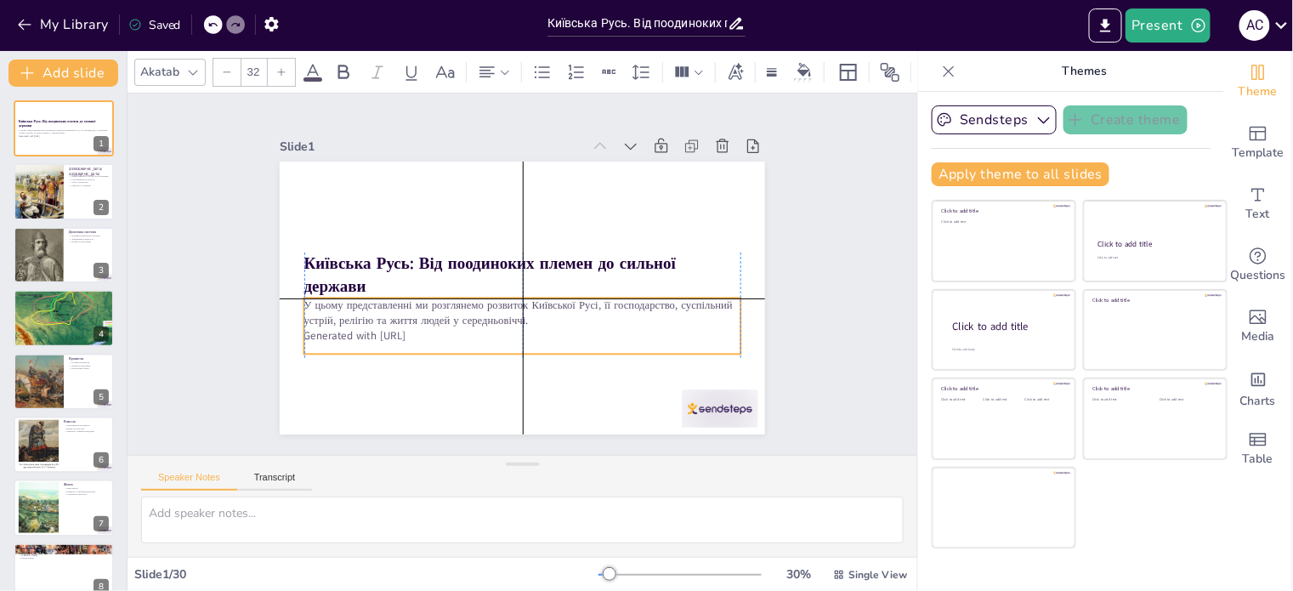
checkbox input "true"
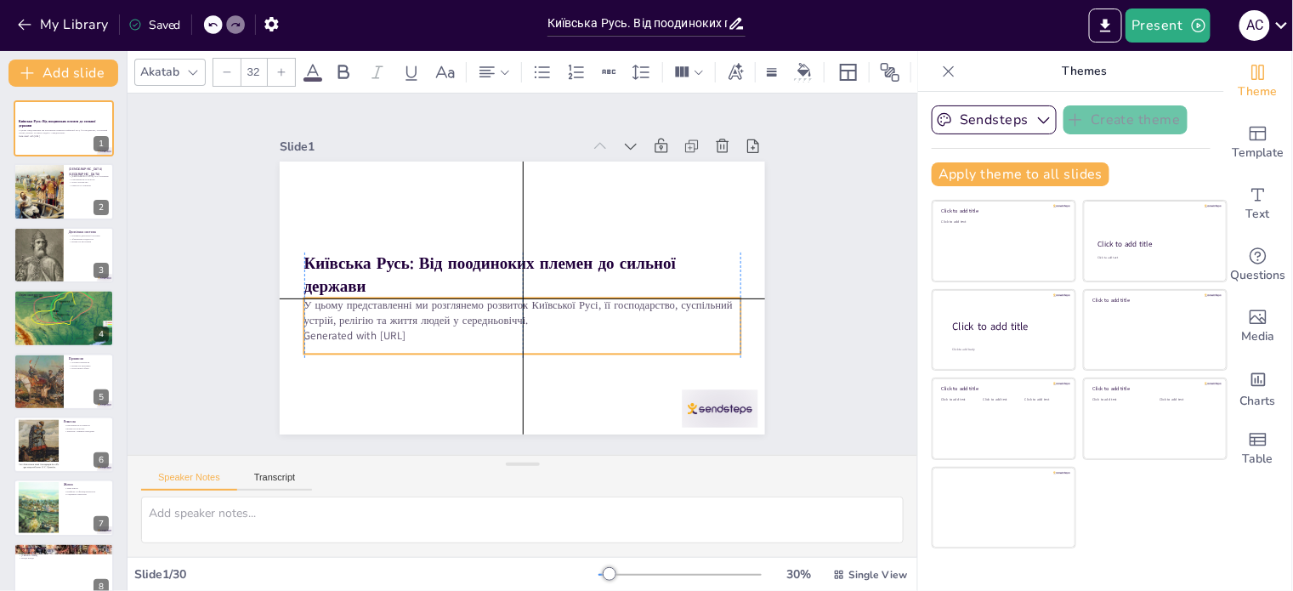
checkbox input "true"
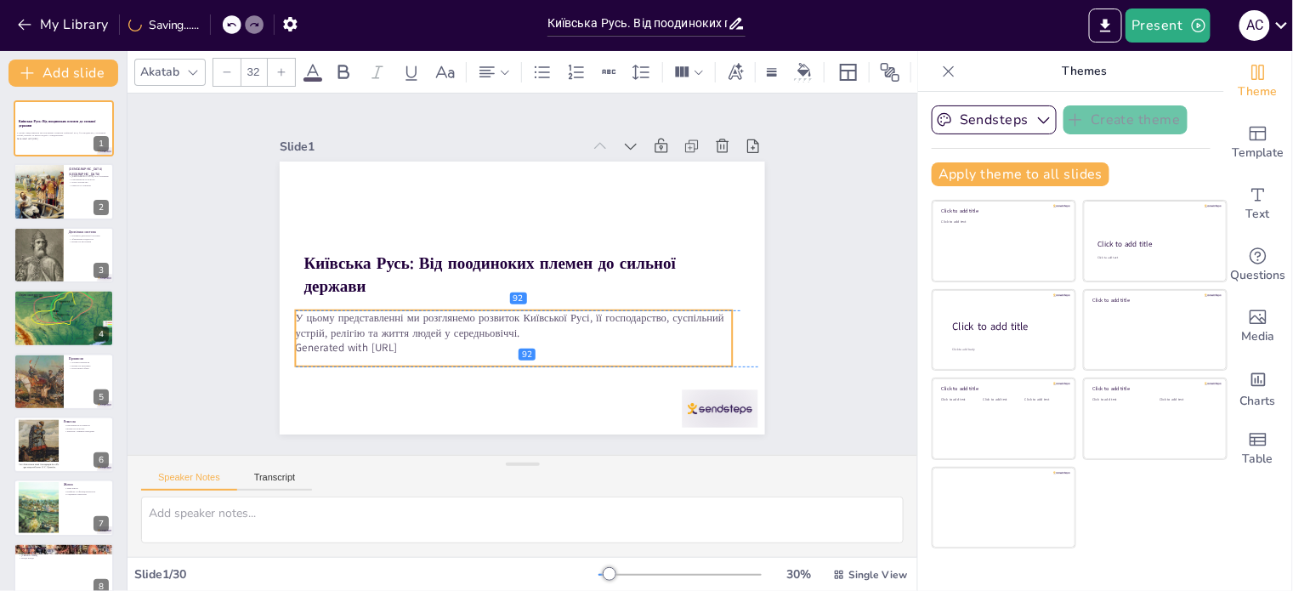
drag, startPoint x: 413, startPoint y: 311, endPoint x: 405, endPoint y: 327, distance: 18.2
click at [405, 327] on p "У цьому представленні ми розглянемо розвиток Київської Русі, її господарство, с…" at bounding box center [514, 325] width 437 height 31
click at [391, 343] on p "Generated with [URL]" at bounding box center [514, 347] width 437 height 15
click at [420, 343] on p "Generated with [URL]" at bounding box center [514, 347] width 437 height 15
click at [421, 343] on p "Generated with [URL]" at bounding box center [514, 347] width 437 height 15
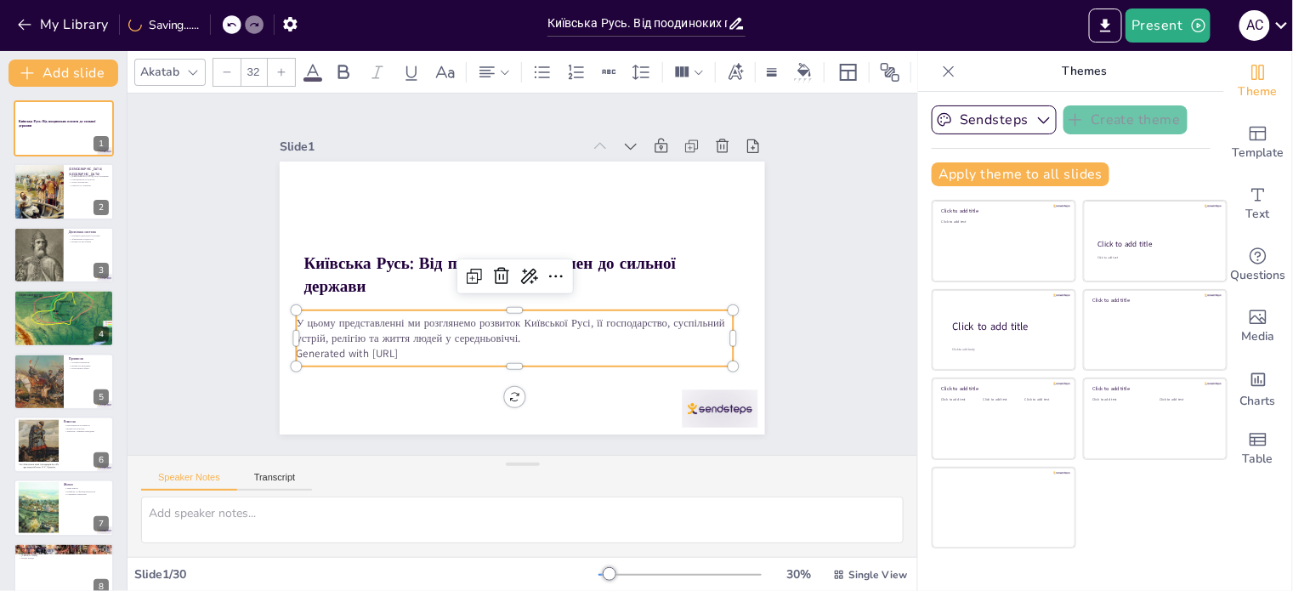
drag, startPoint x: 424, startPoint y: 343, endPoint x: 286, endPoint y: 350, distance: 138.7
click at [288, 350] on p "Generated with [URL]" at bounding box center [506, 352] width 436 height 60
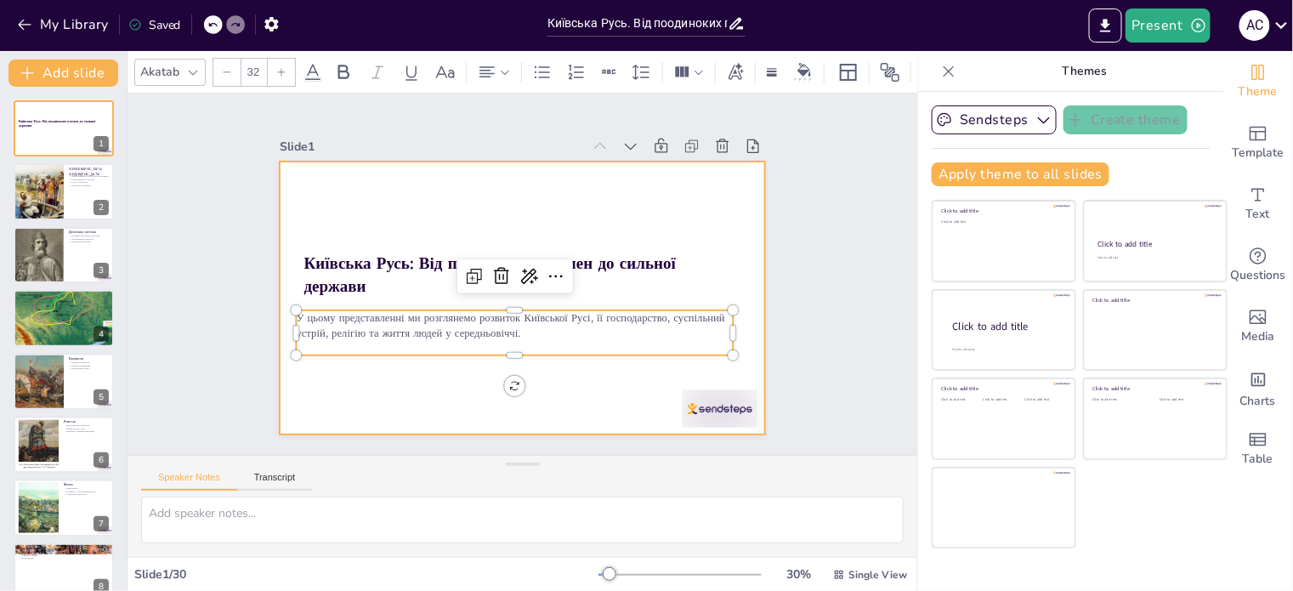
click at [688, 395] on div at bounding box center [720, 408] width 76 height 38
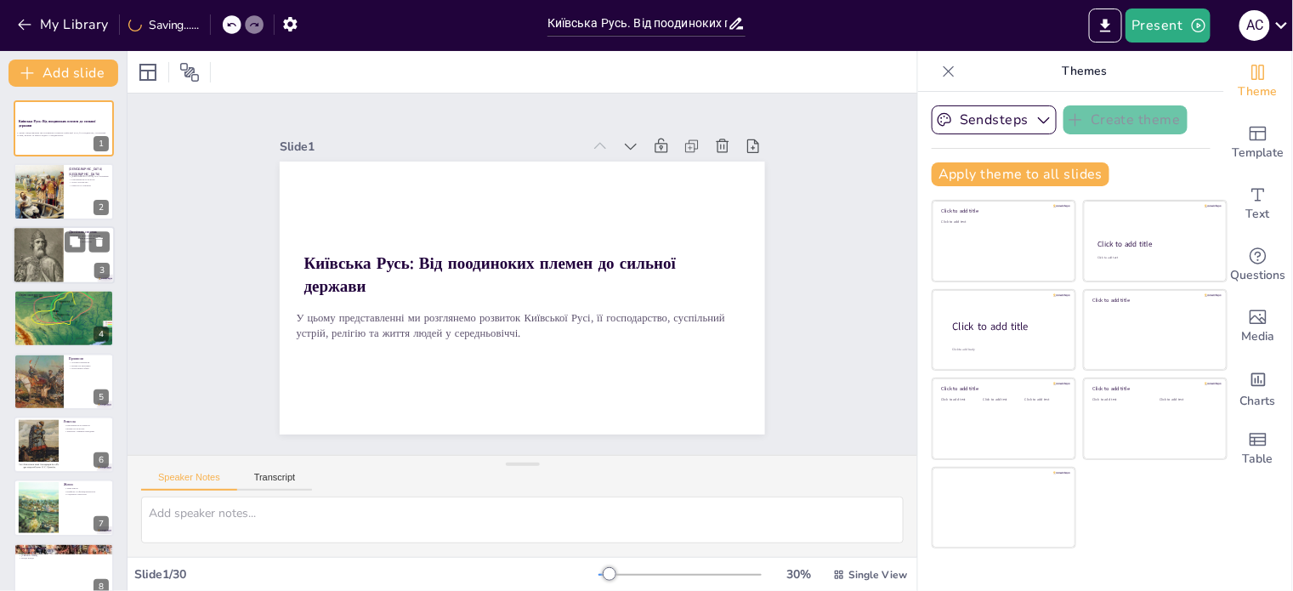
click at [60, 270] on div at bounding box center [38, 255] width 51 height 70
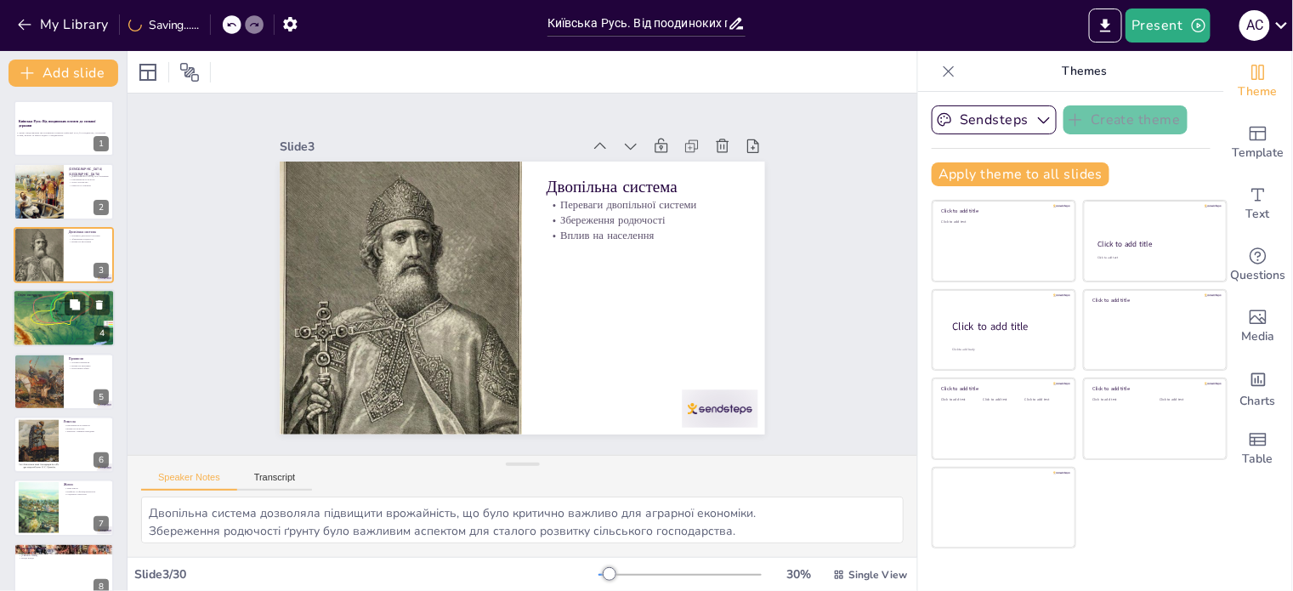
click at [54, 308] on div at bounding box center [64, 318] width 102 height 72
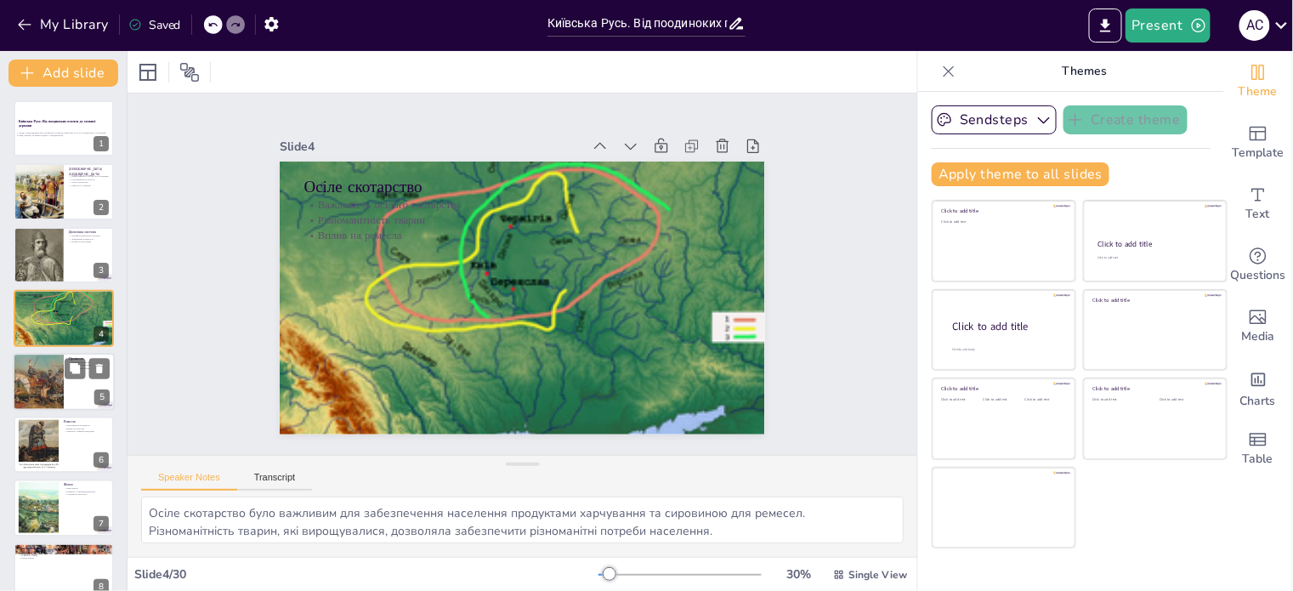
click at [80, 382] on div at bounding box center [64, 382] width 102 height 58
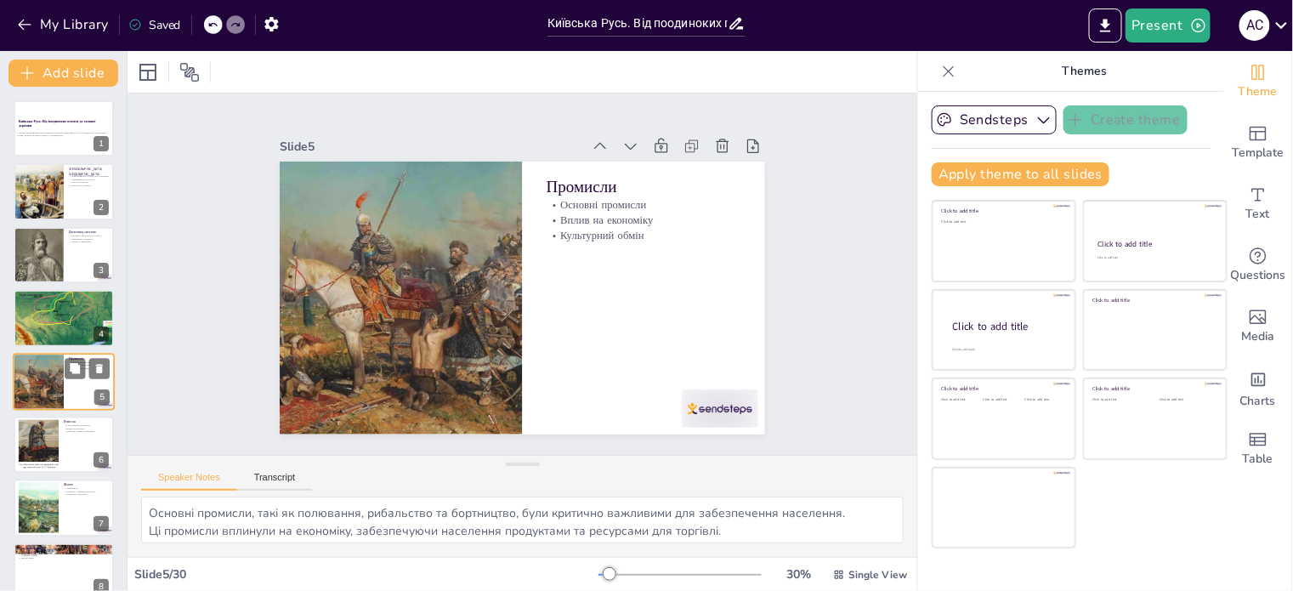
scroll to position [42, 0]
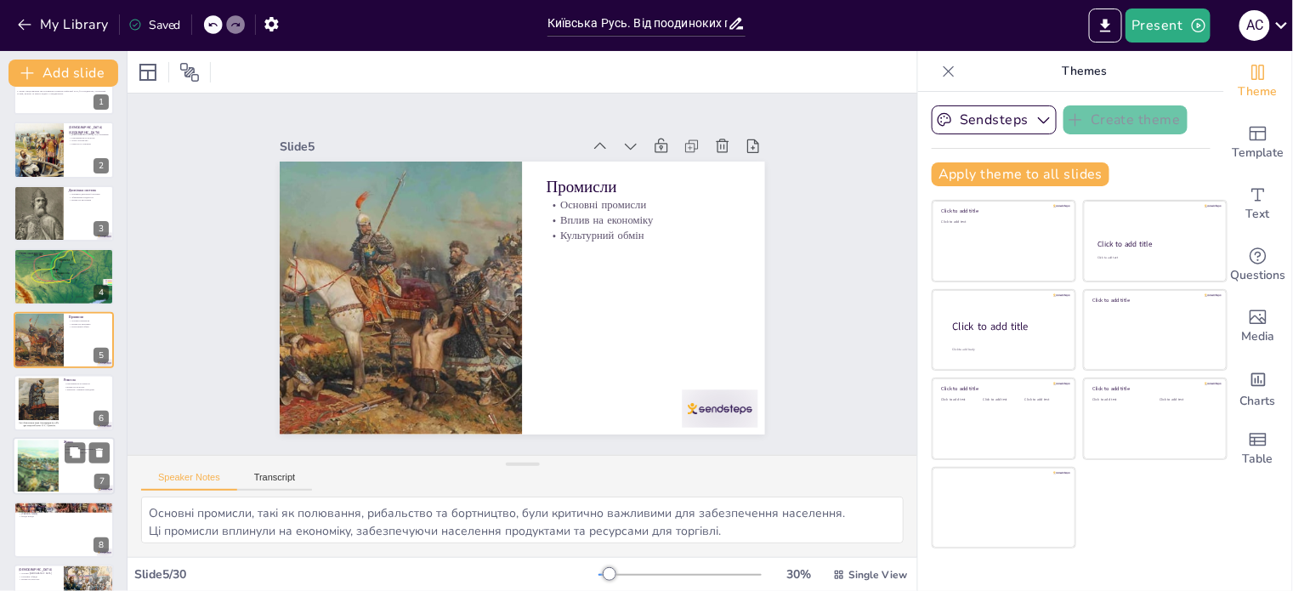
click at [67, 405] on div at bounding box center [64, 403] width 100 height 56
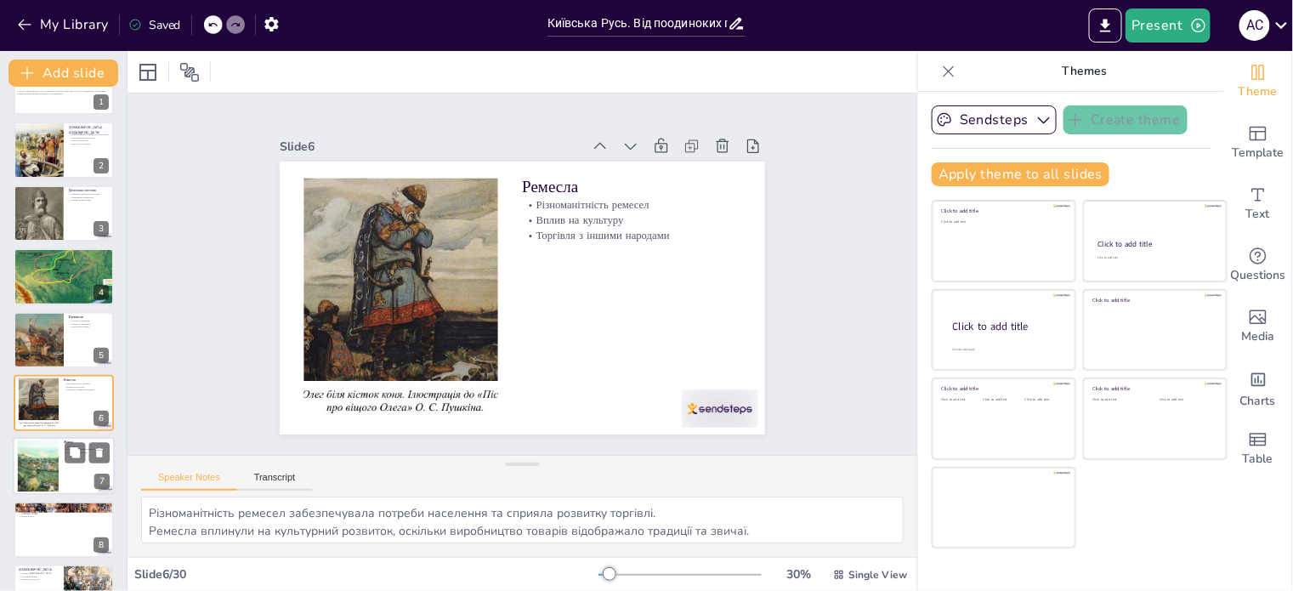
scroll to position [105, 0]
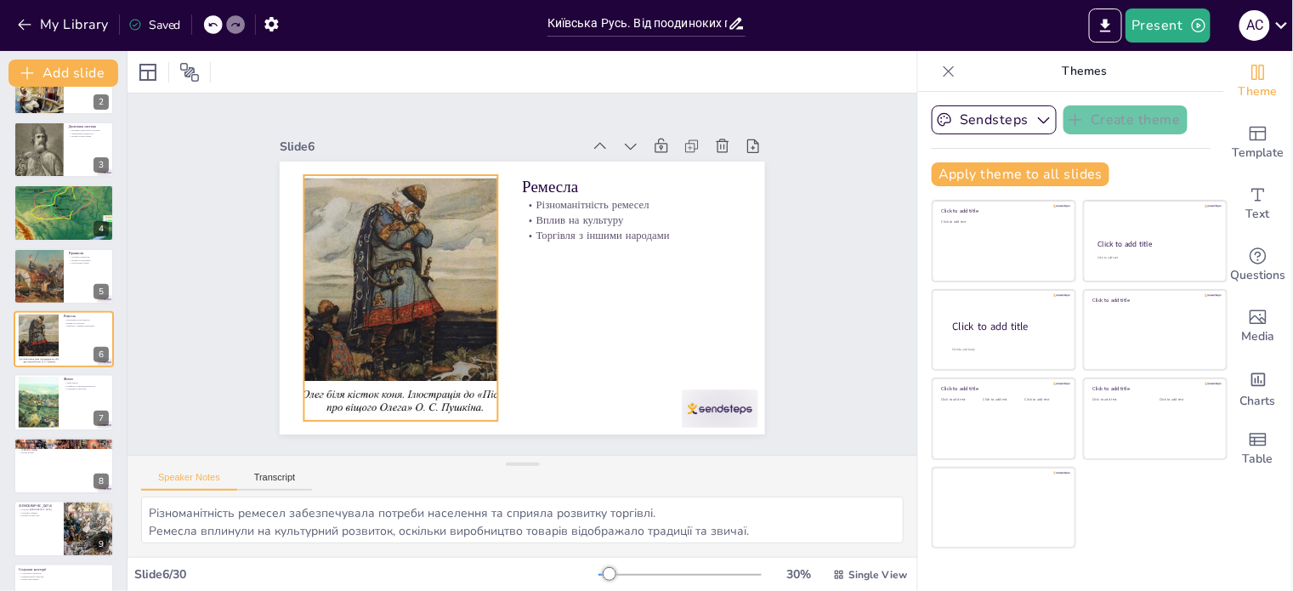
click at [416, 377] on div at bounding box center [401, 298] width 436 height 246
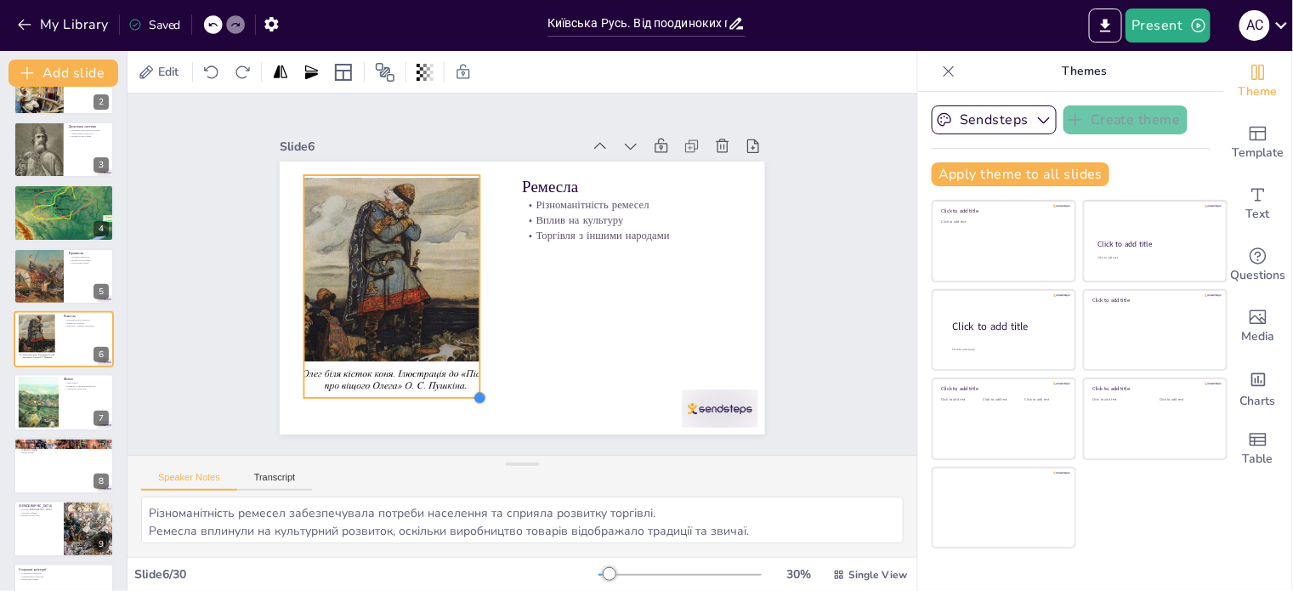
drag, startPoint x: 483, startPoint y: 415, endPoint x: 461, endPoint y: 386, distance: 35.9
click at [473, 391] on div at bounding box center [480, 398] width 14 height 14
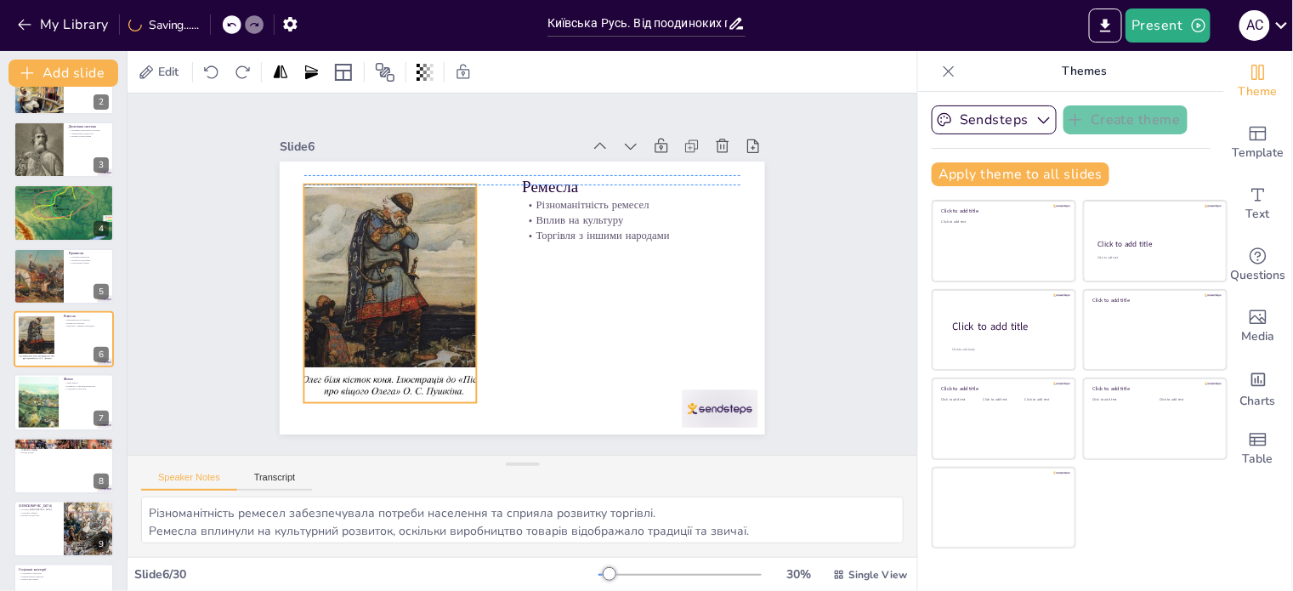
click at [430, 350] on div at bounding box center [388, 279] width 409 height 258
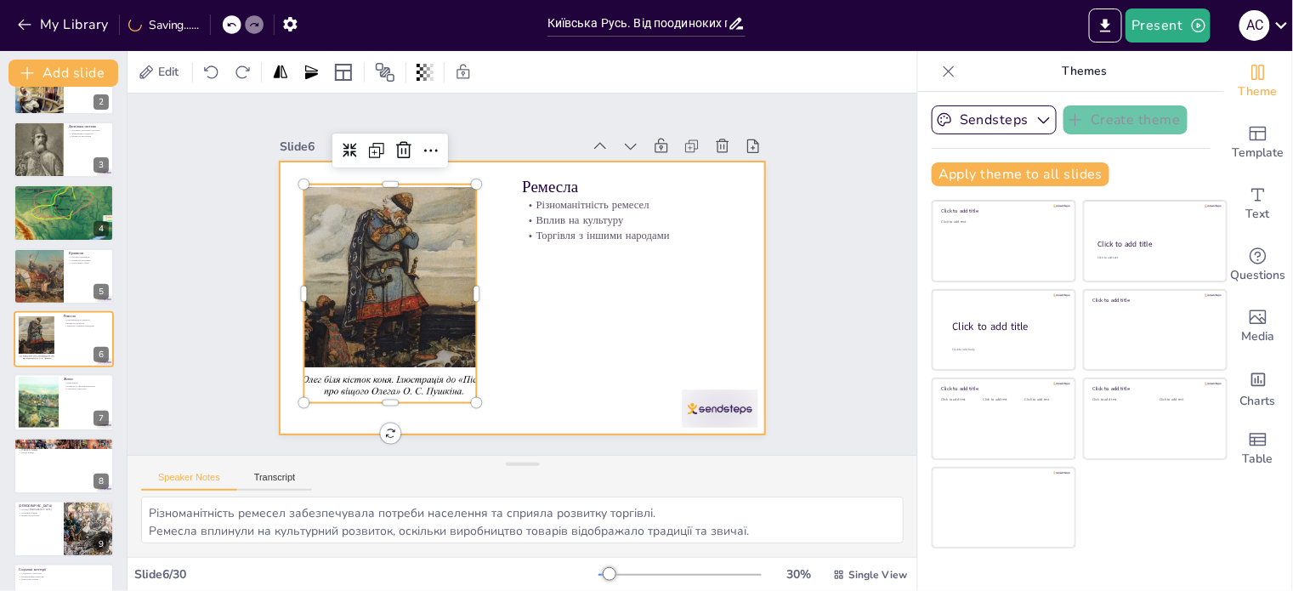
click at [557, 359] on div at bounding box center [522, 297] width 485 height 273
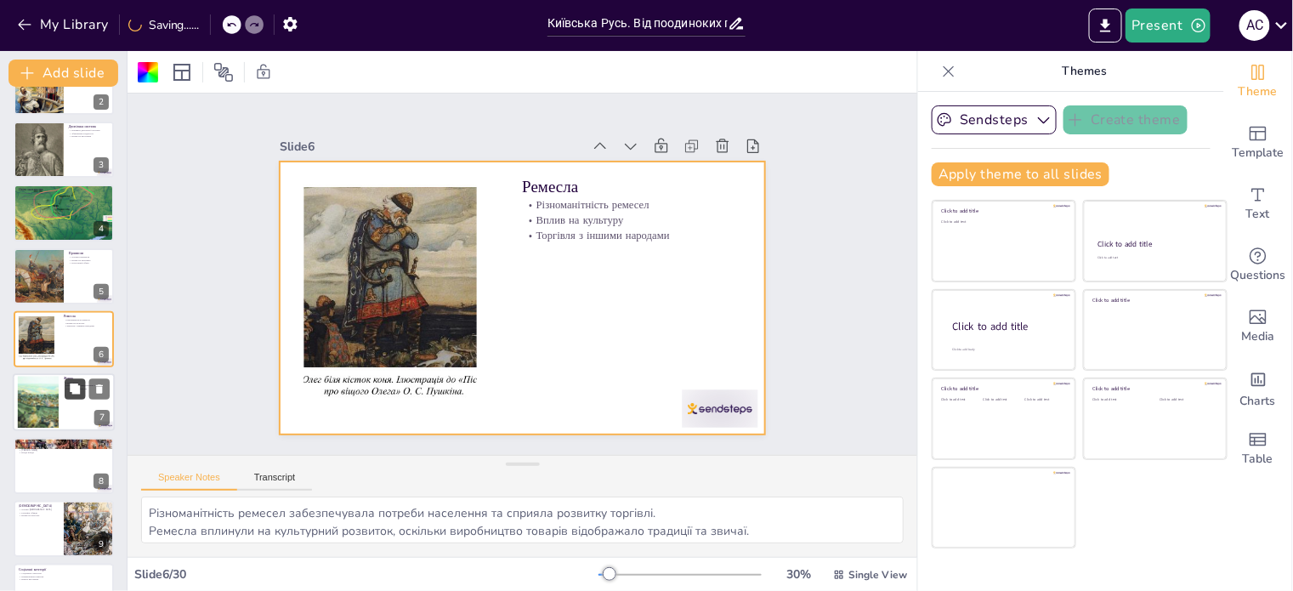
click at [75, 394] on button at bounding box center [75, 389] width 20 height 20
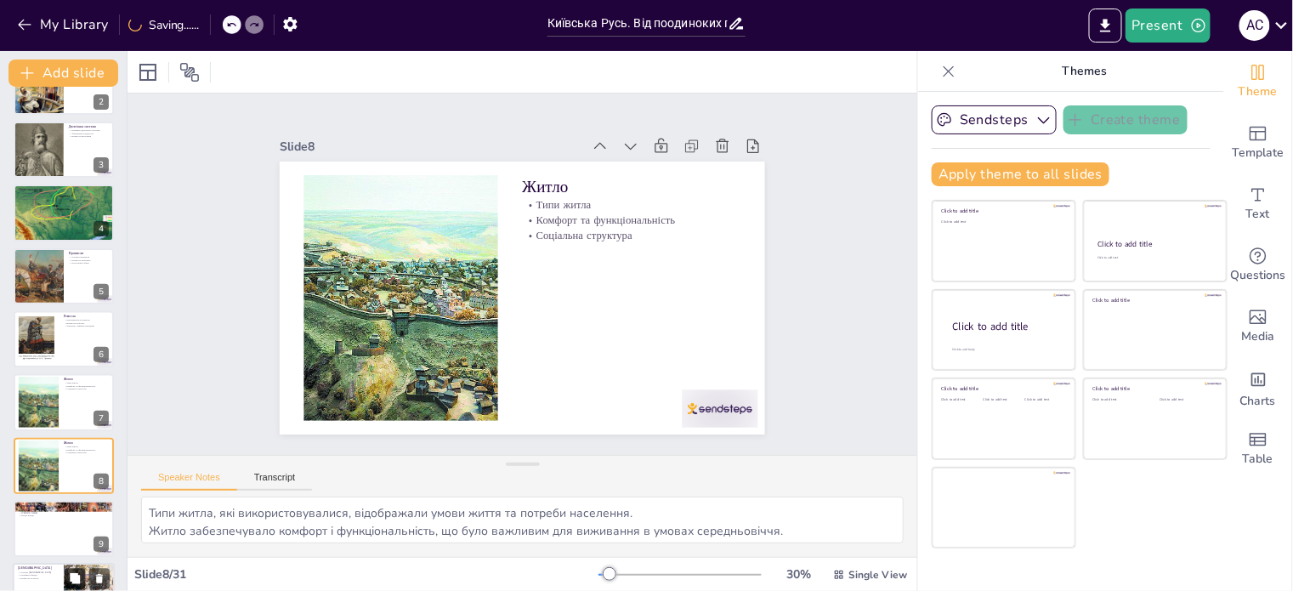
scroll to position [232, 0]
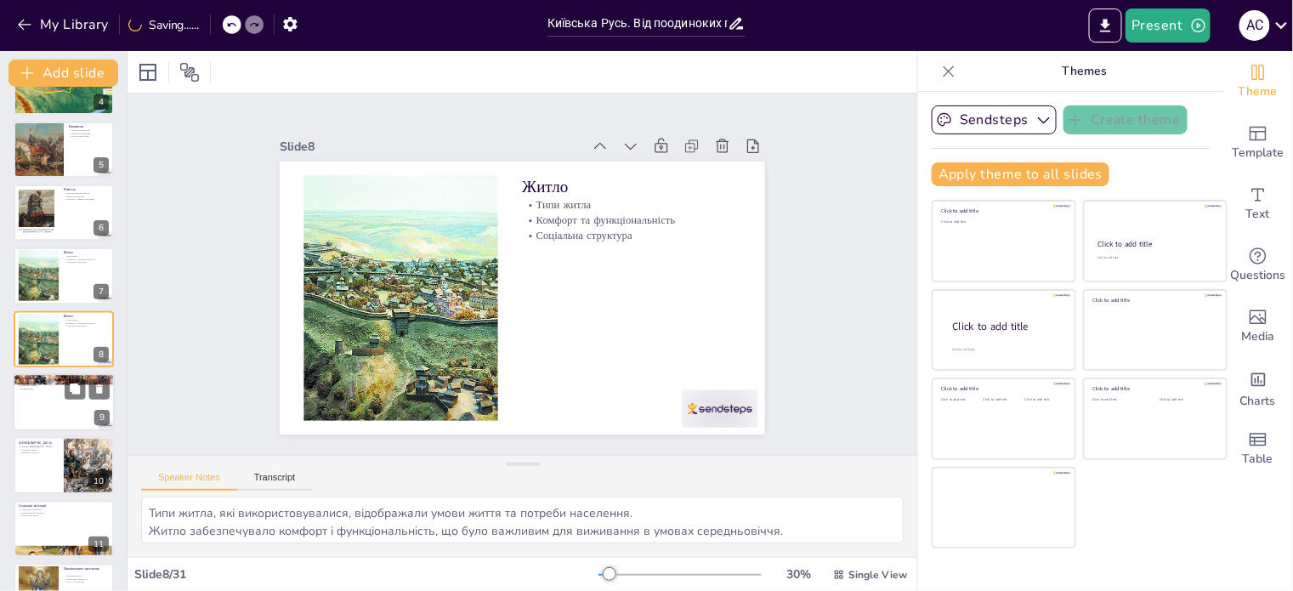
click at [78, 416] on div at bounding box center [64, 402] width 102 height 58
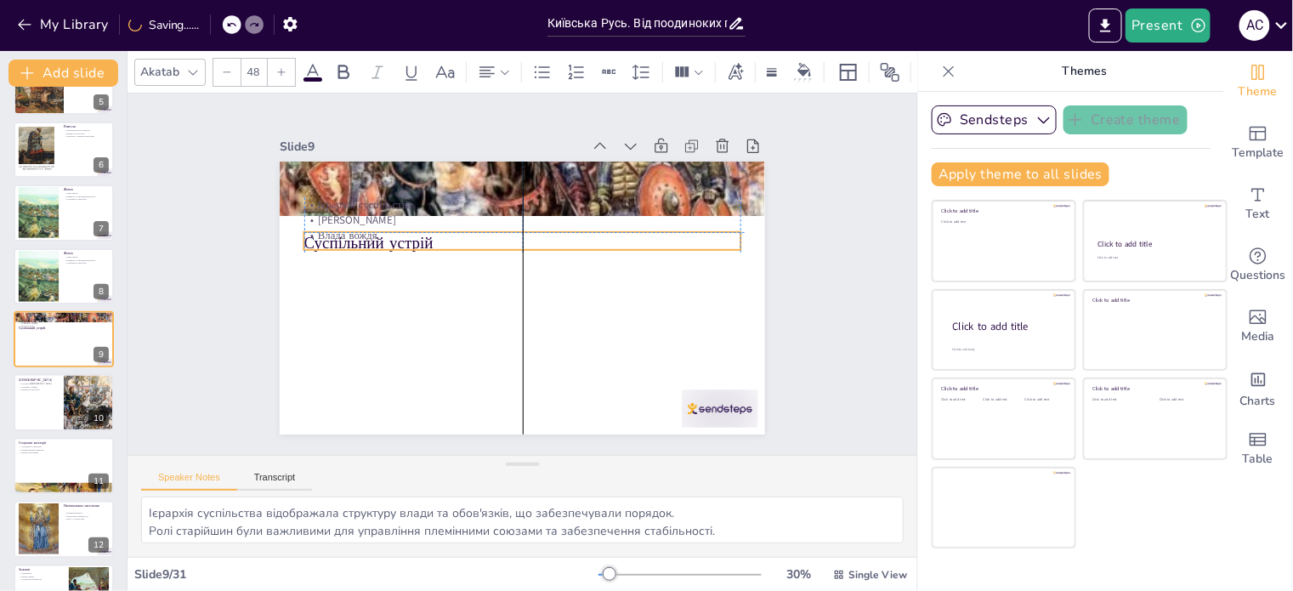
drag, startPoint x: 593, startPoint y: 168, endPoint x: 597, endPoint y: 228, distance: 59.6
click at [597, 188] on div "Суспільний устрій Ієрархія суспільства Ролі старійшин Влада вождя" at bounding box center [534, 162] width 483 height 51
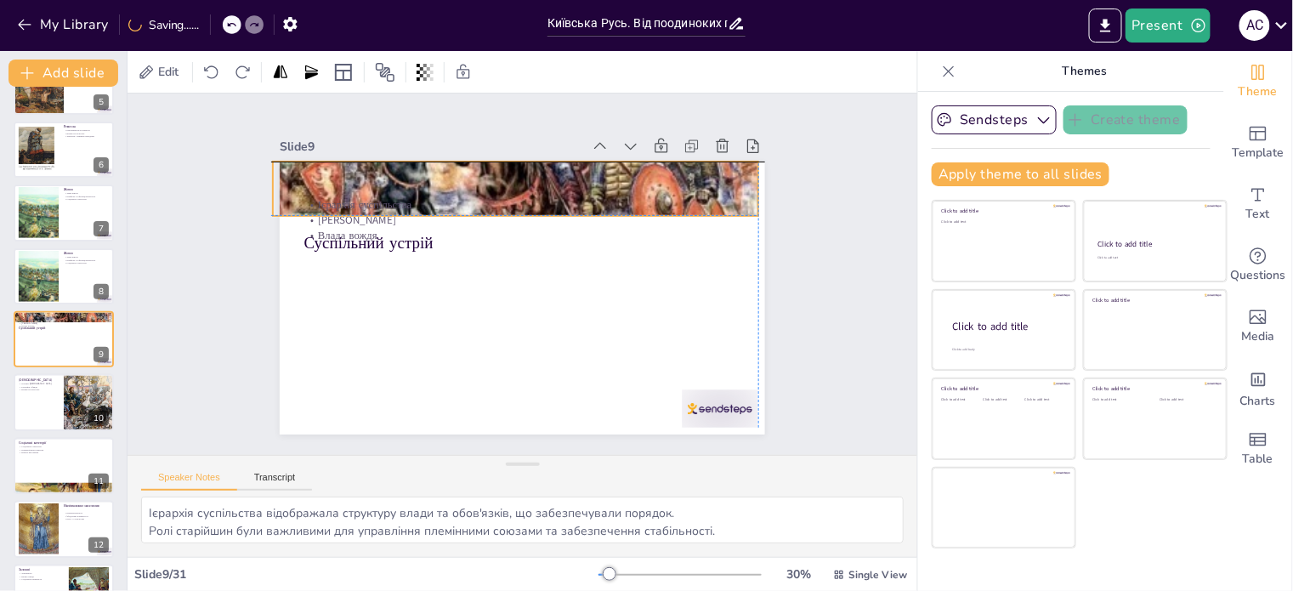
drag, startPoint x: 611, startPoint y: 195, endPoint x: 613, endPoint y: 175, distance: 19.6
click at [613, 175] on div at bounding box center [515, 188] width 485 height 331
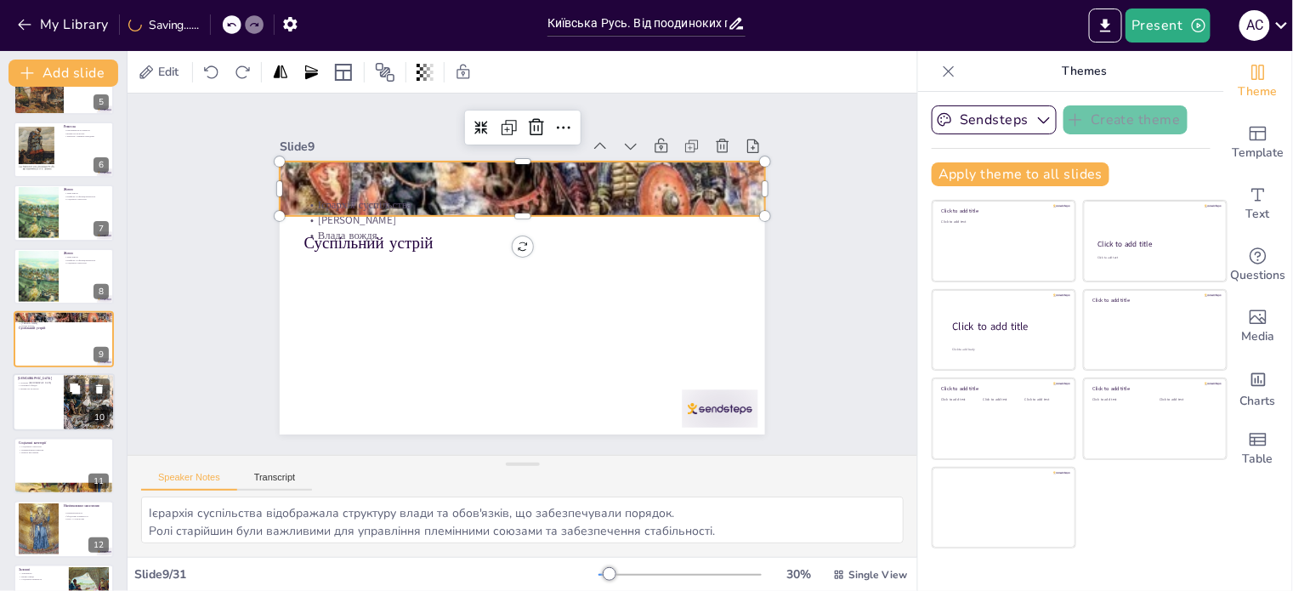
click at [58, 400] on div at bounding box center [64, 403] width 102 height 58
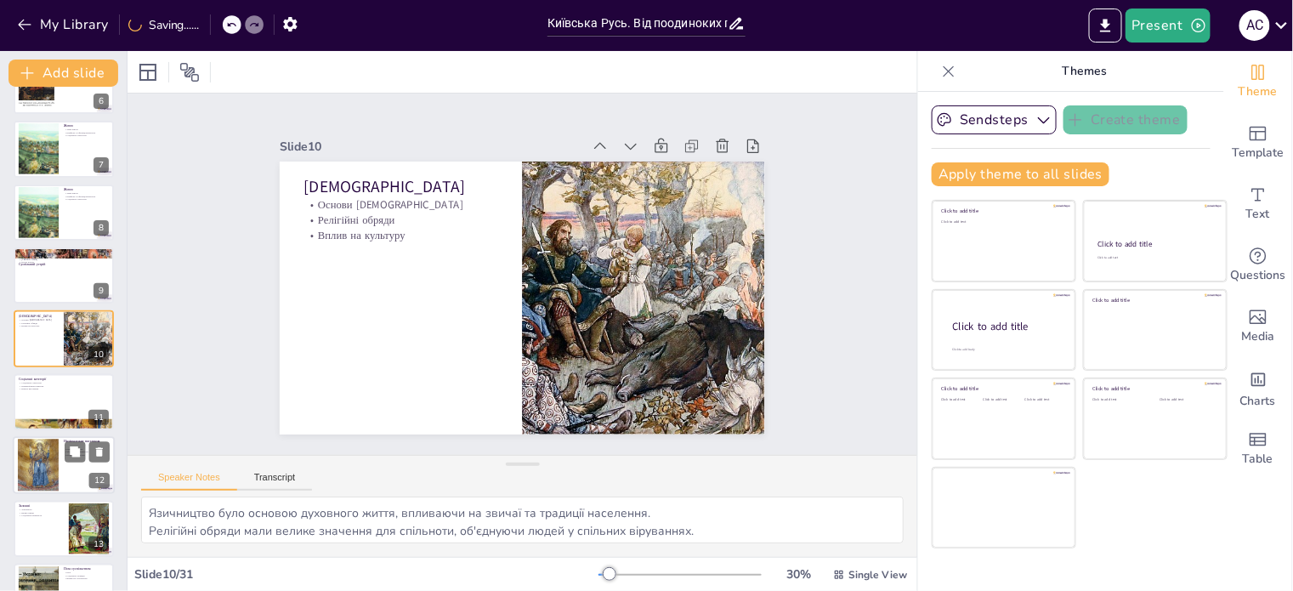
click at [57, 455] on div at bounding box center [38, 465] width 41 height 56
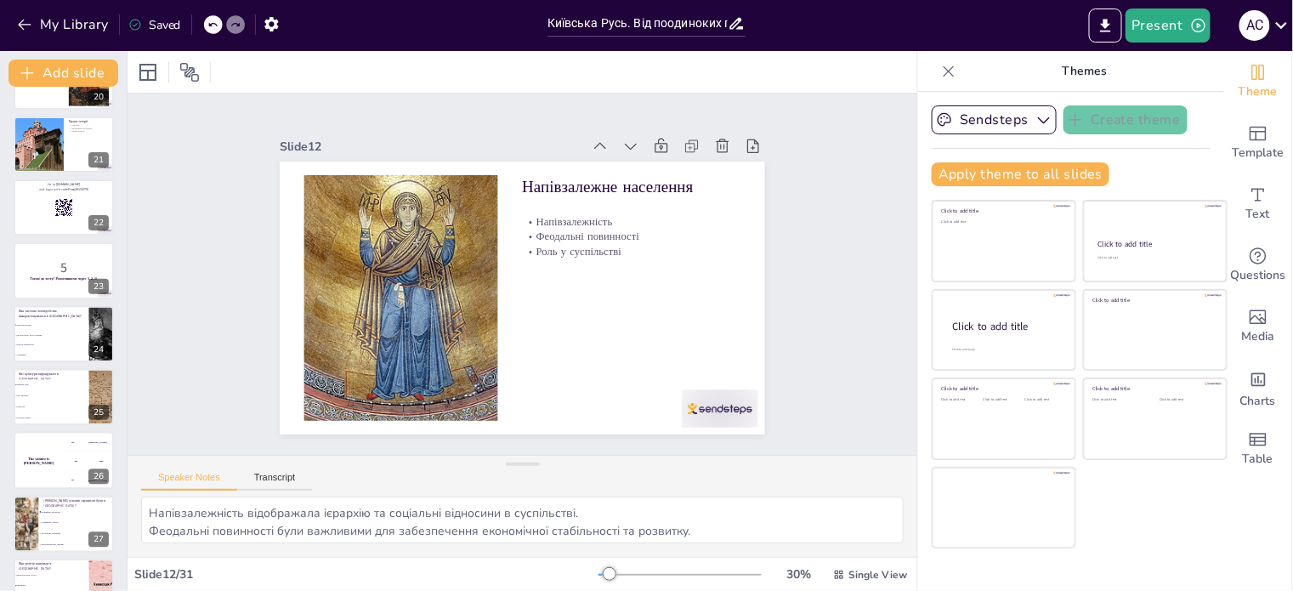
scroll to position [1249, 0]
click at [91, 322] on button at bounding box center [99, 319] width 20 height 20
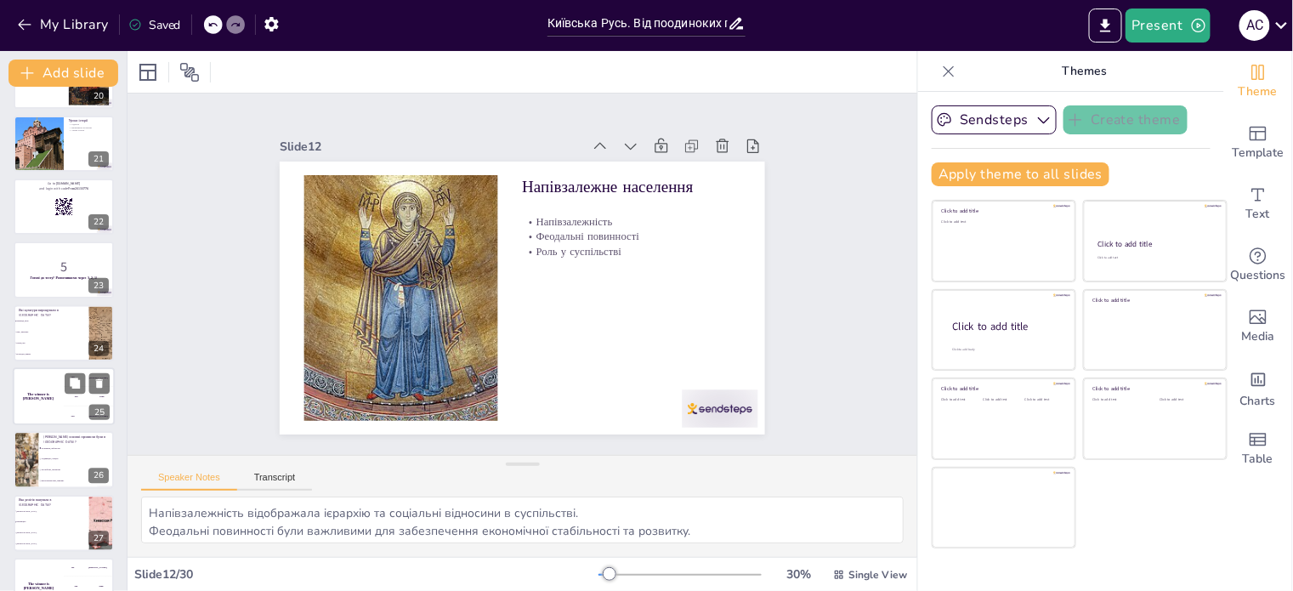
click at [52, 398] on div "The winner is [PERSON_NAME]" at bounding box center [38, 396] width 51 height 58
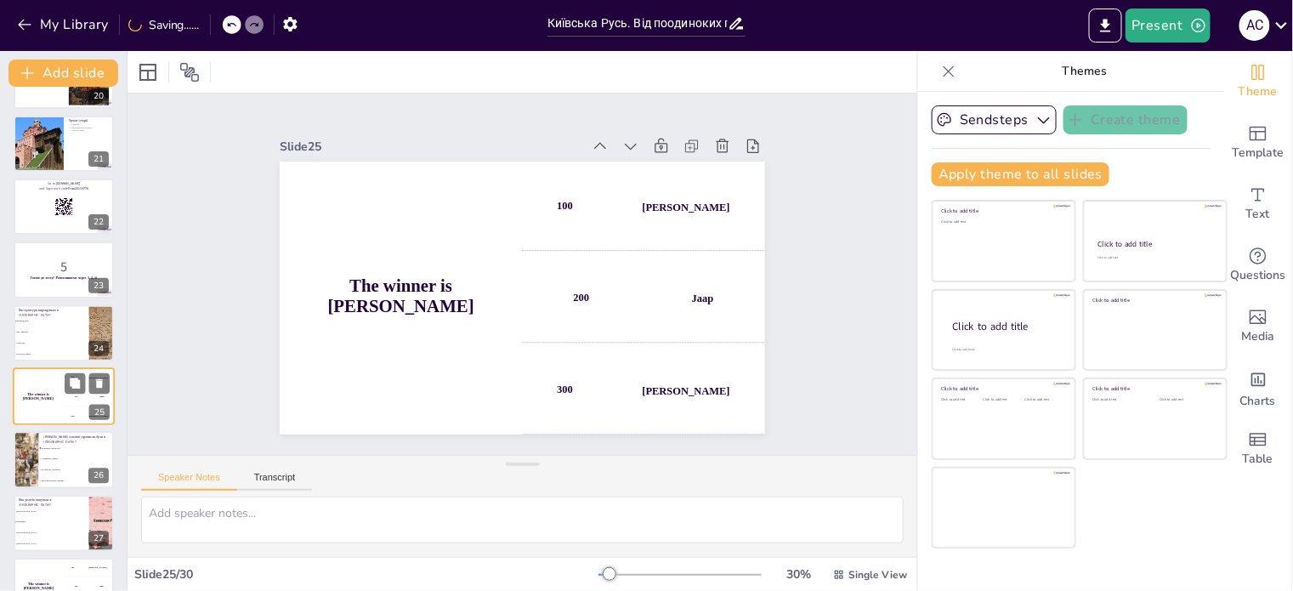
scroll to position [1306, 0]
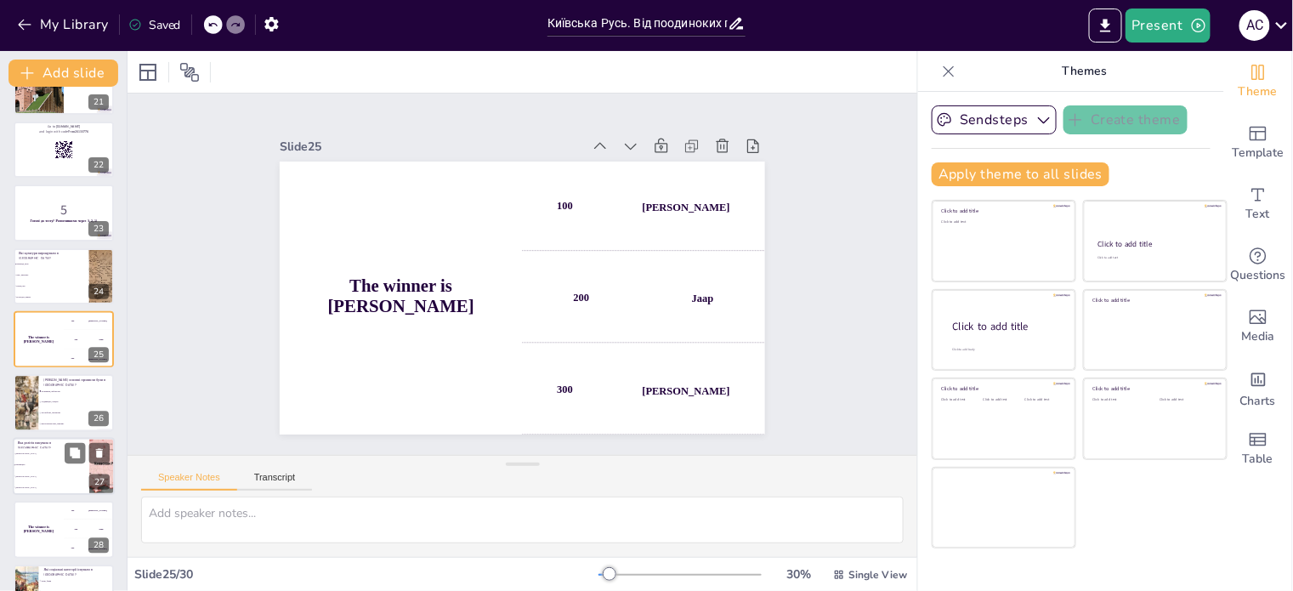
click at [63, 459] on li "Язичництво" at bounding box center [51, 464] width 76 height 11
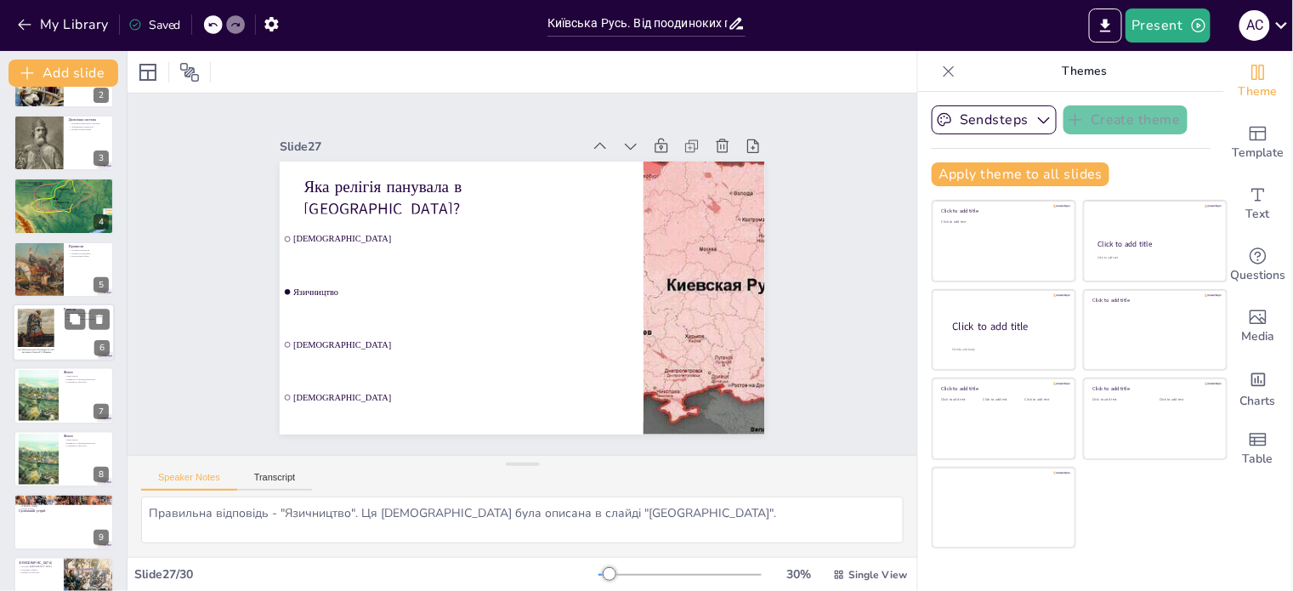
scroll to position [0, 0]
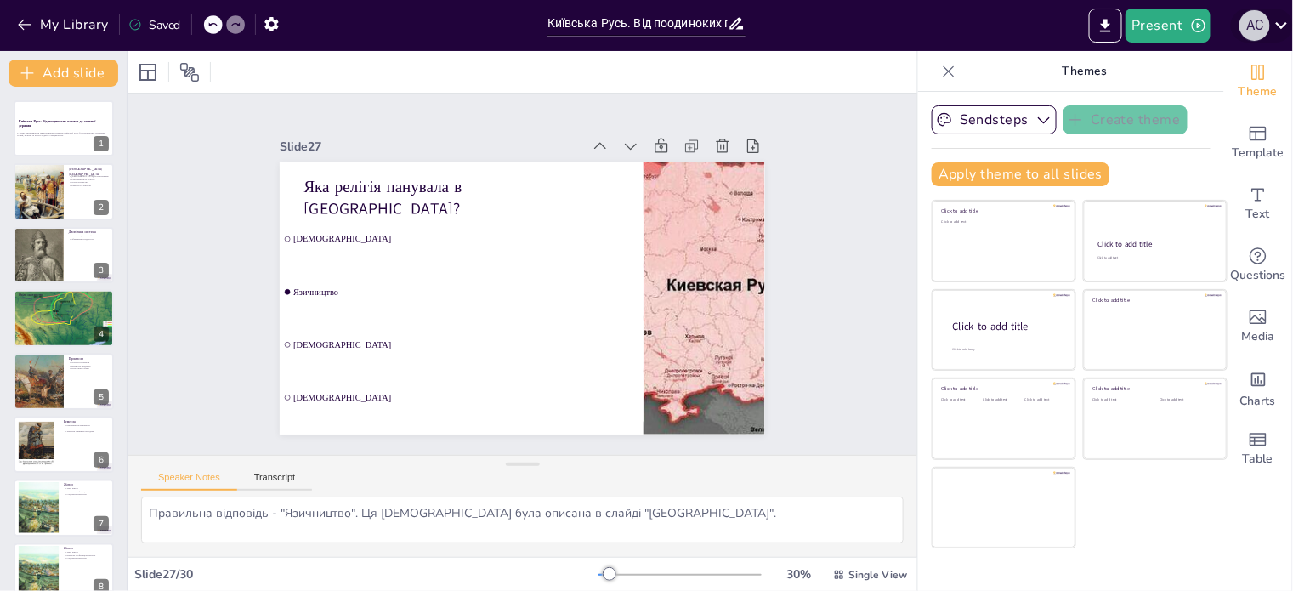
click at [1253, 36] on div "А С" at bounding box center [1254, 25] width 31 height 31
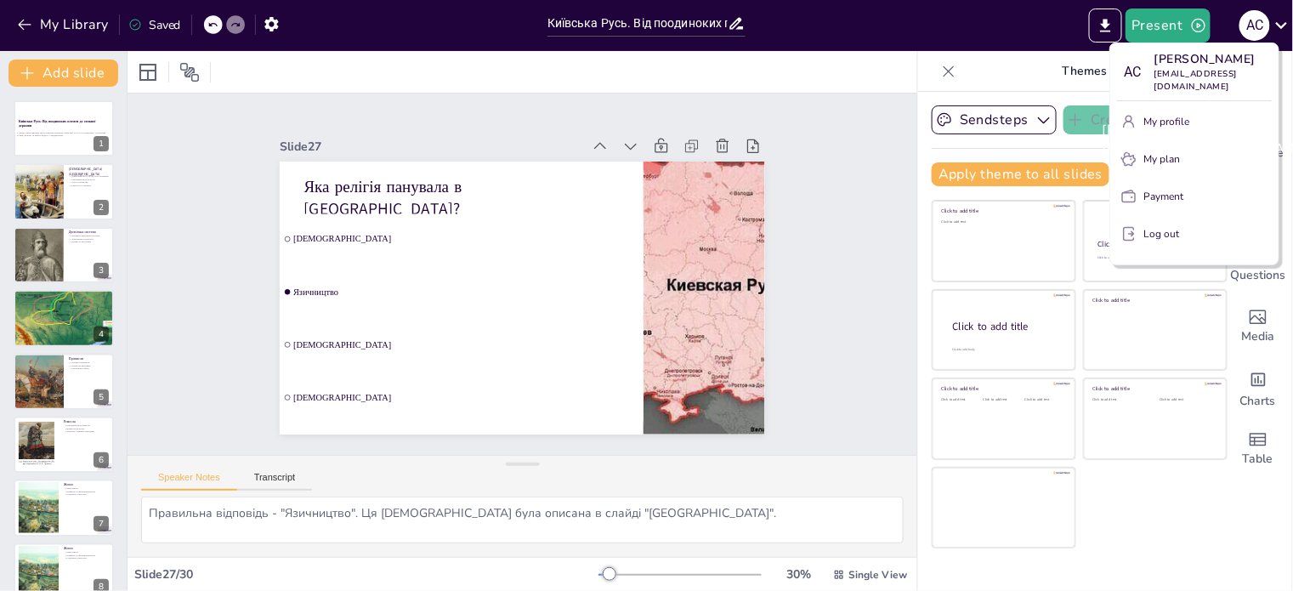
click at [1210, 68] on p "[PERSON_NAME]" at bounding box center [1212, 59] width 117 height 18
click at [1178, 131] on div "[PERSON_NAME] [EMAIL_ADDRESS][DOMAIN_NAME]" at bounding box center [1229, 139] width 283 height 65
click at [1171, 163] on div "[PERSON_NAME] [EMAIL_ADDRESS][DOMAIN_NAME]" at bounding box center [1229, 139] width 283 height 65
